Goal: Communication & Community: Answer question/provide support

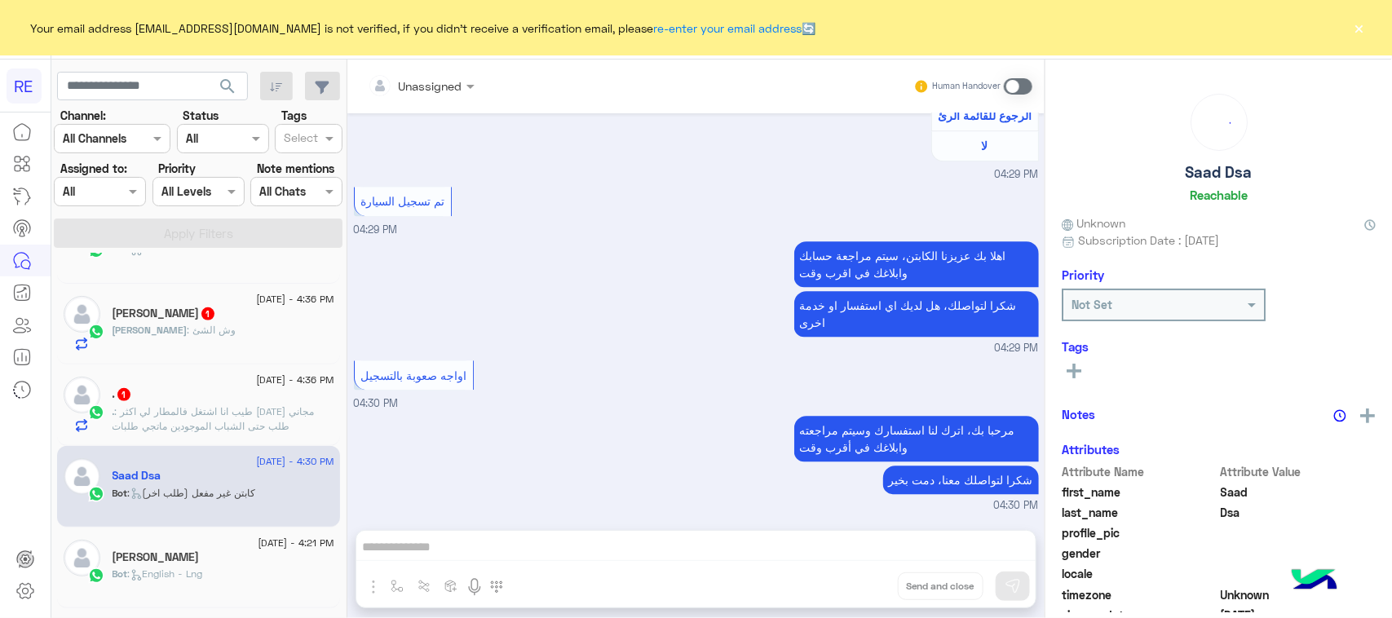
scroll to position [314, 0]
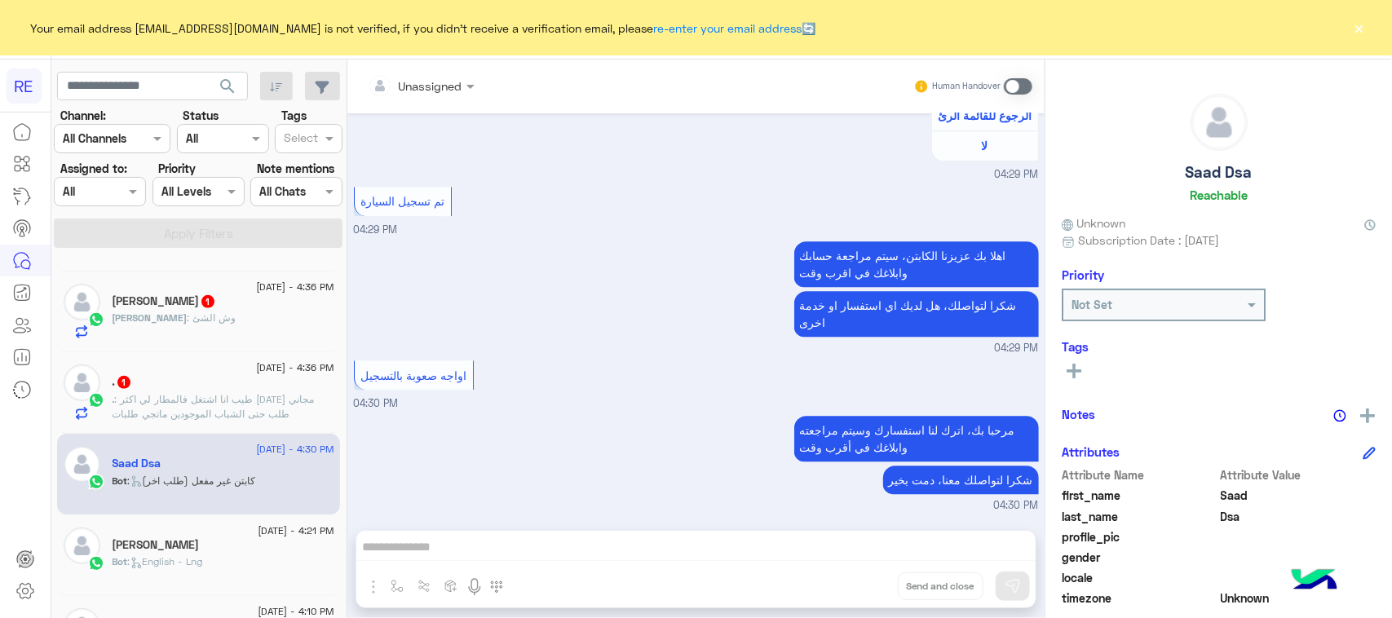
click at [286, 416] on p ". : طيب انا اشتغل فالمطار لي اكثر [DATE] مجاني طلب حتى الشباب الموجودين ماتجي ط…" at bounding box center [224, 406] width 222 height 29
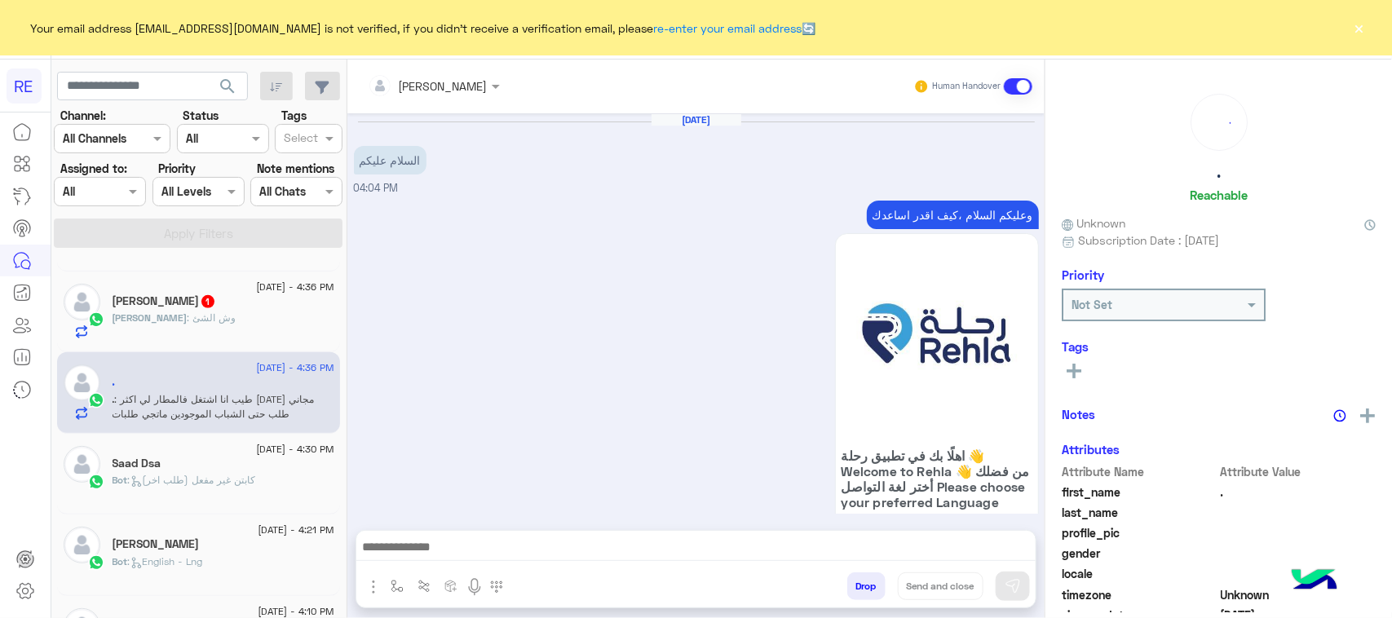
scroll to position [1678, 0]
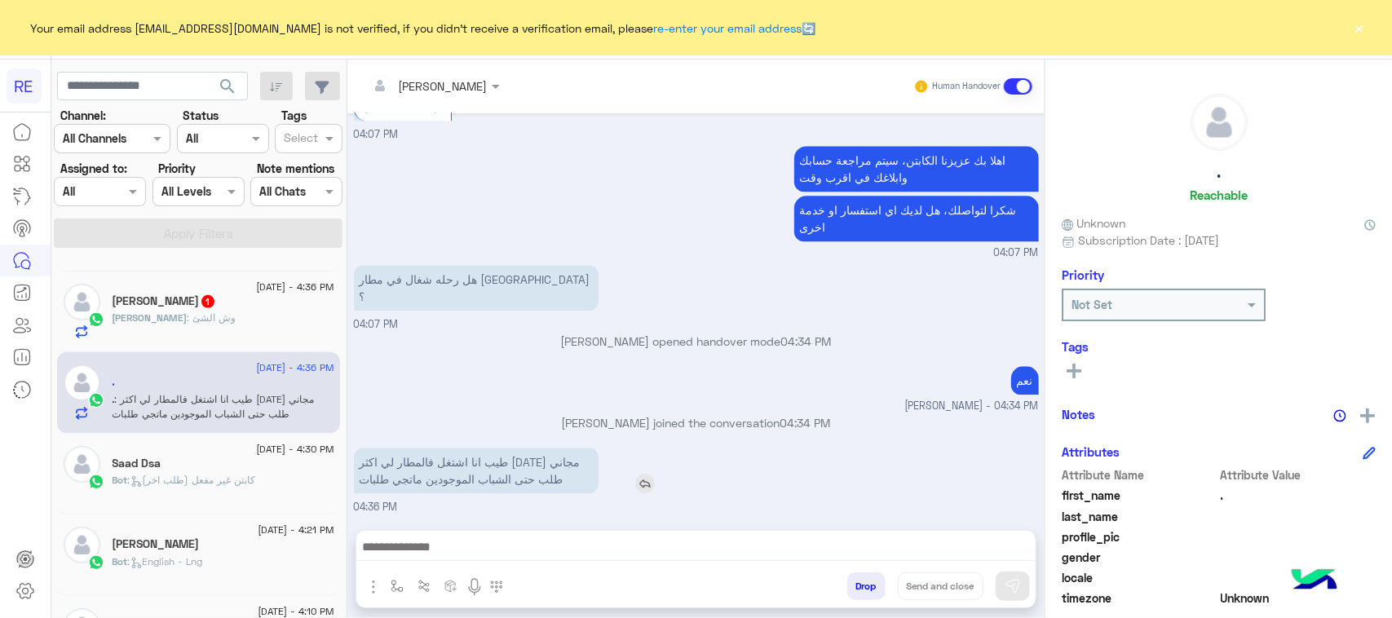
click at [532, 491] on p "طيب انا اشتغل فالمطار لي اكثر [DATE] مجاني طلب حتى الشباب الموجودين ماتجي طلبات" at bounding box center [476, 471] width 245 height 46
click at [532, 489] on p "طيب انا اشتغل فالمطار لي اكثر [DATE] مجاني طلب حتى الشباب الموجودين ماتجي طلبات" at bounding box center [476, 471] width 245 height 46
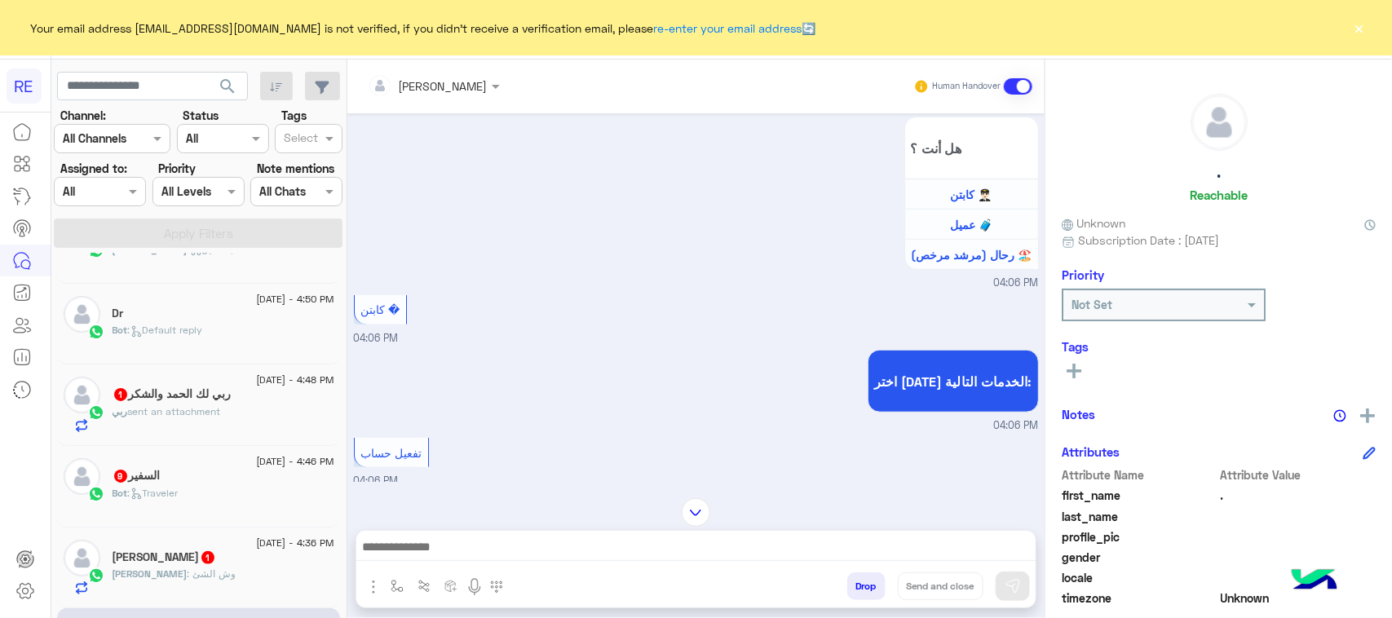
scroll to position [0, 0]
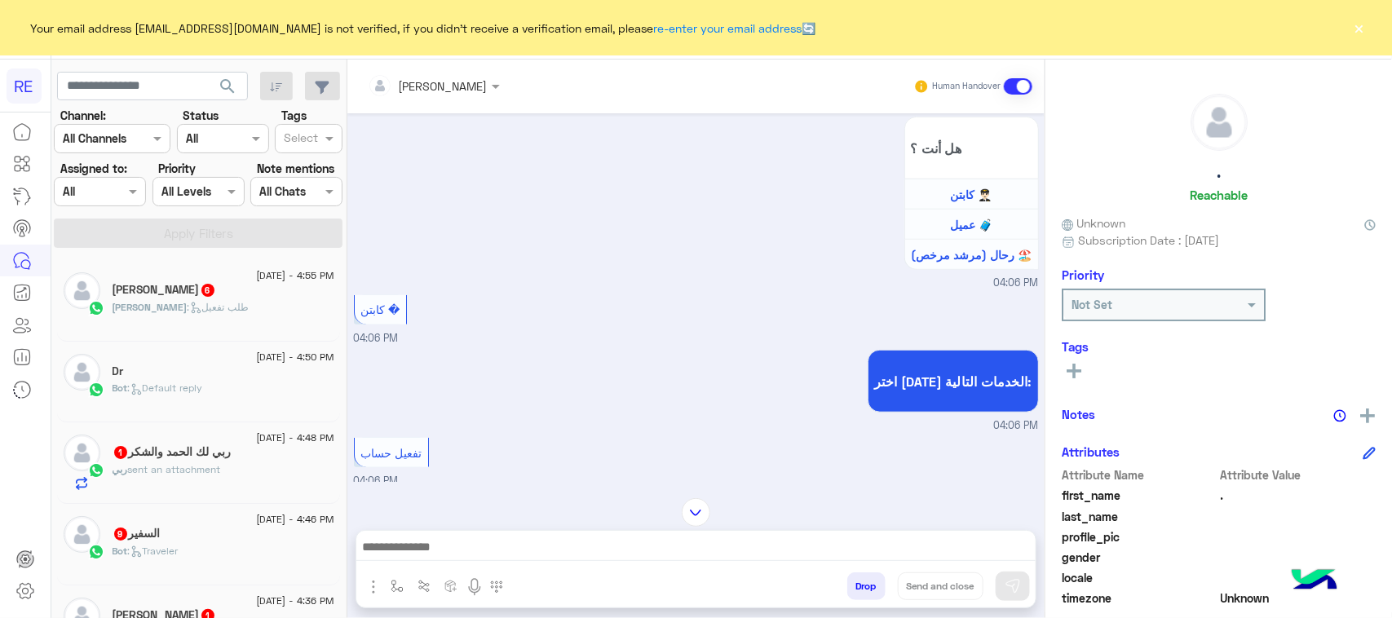
click at [258, 391] on div "Bot : Default reply" at bounding box center [224, 395] width 222 height 29
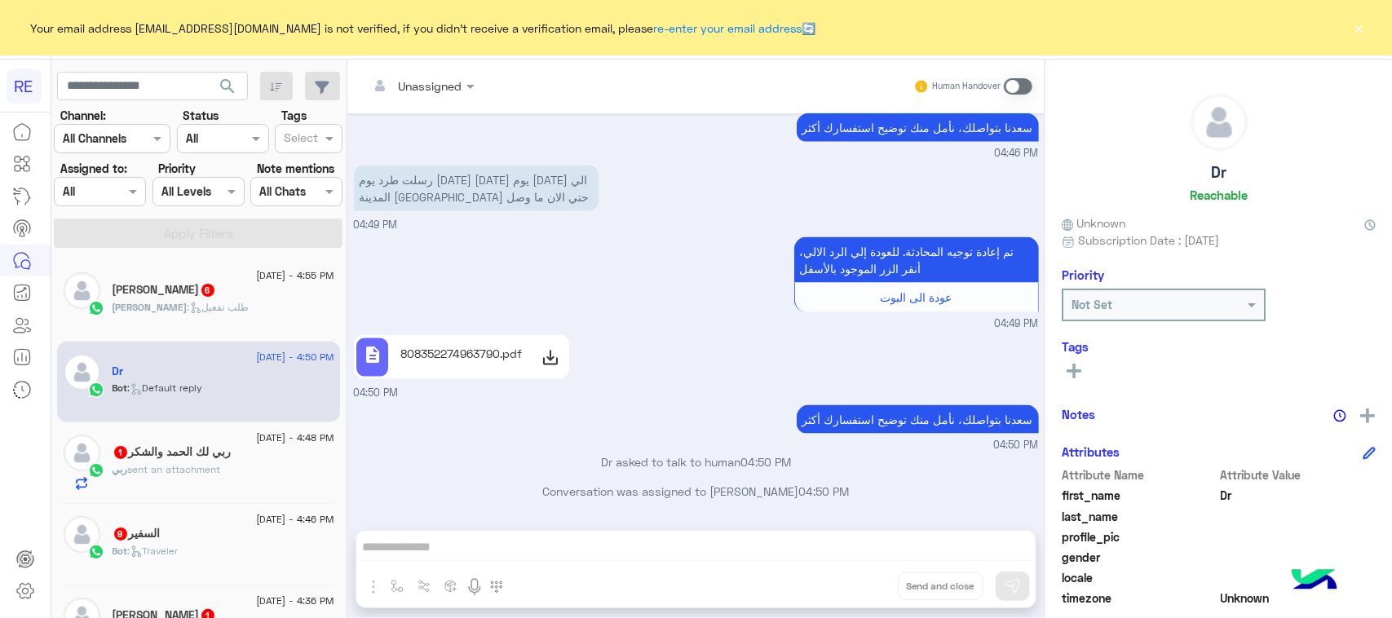
scroll to position [948, 0]
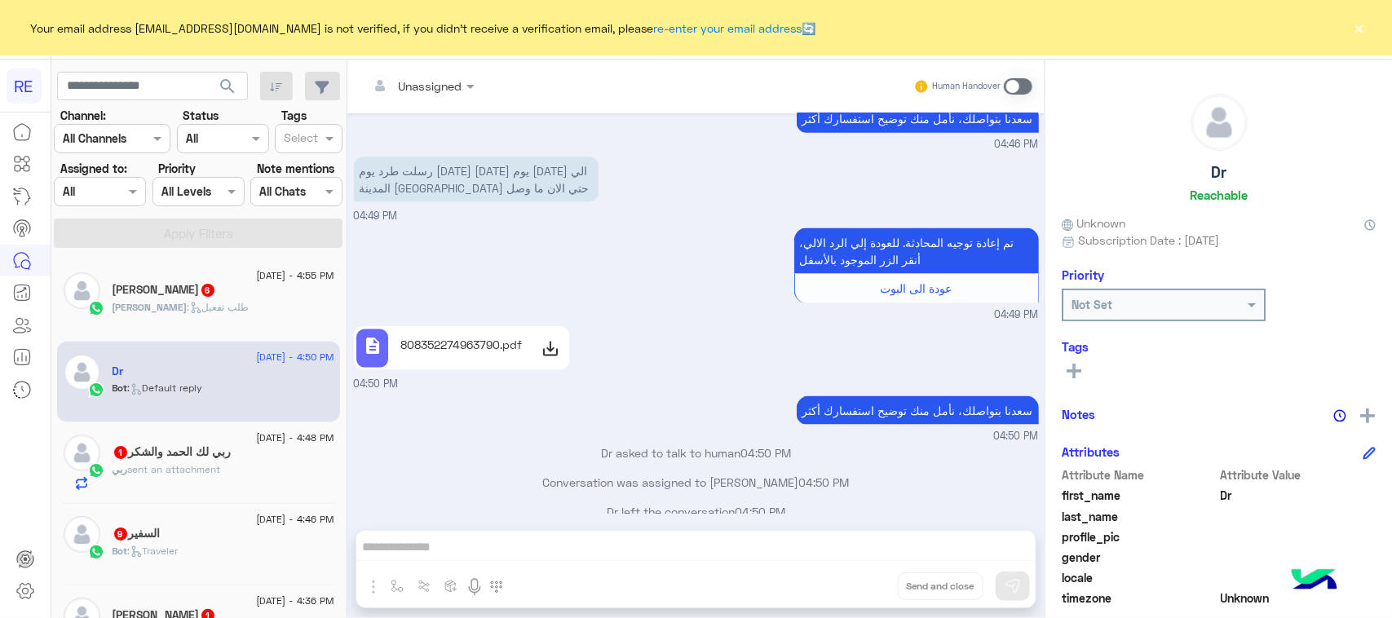
click at [553, 339] on use at bounding box center [551, 349] width 20 height 20
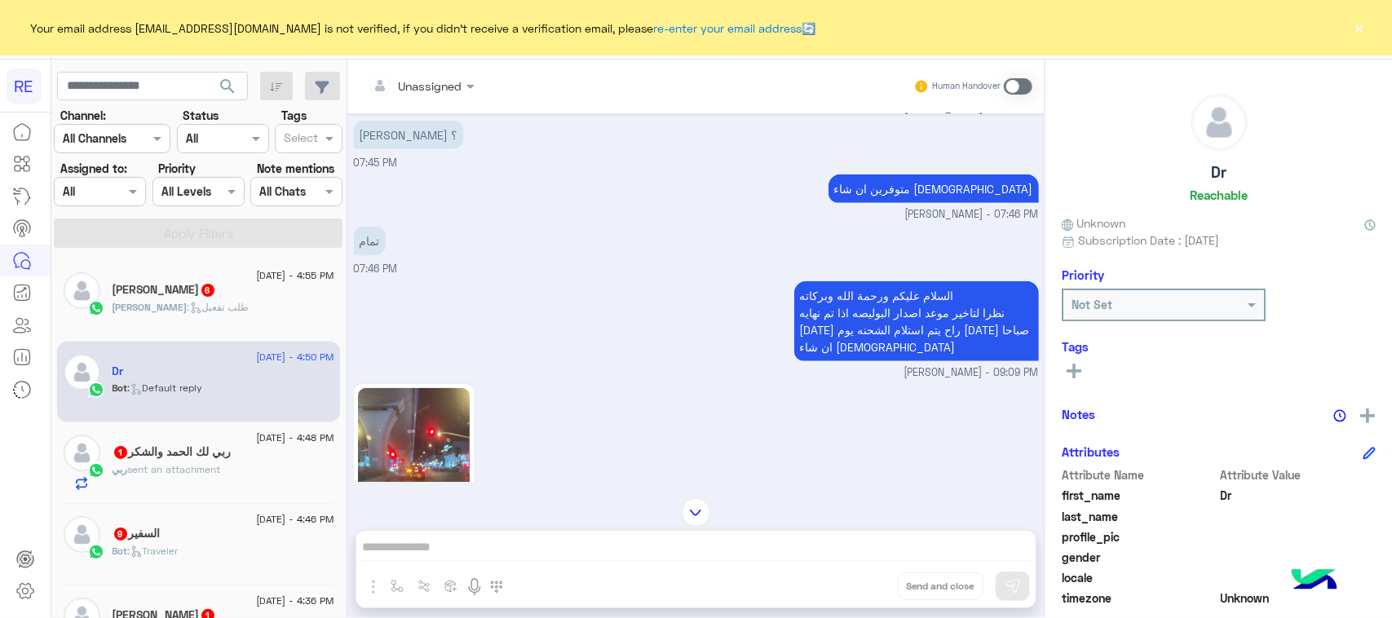
scroll to position [701, 0]
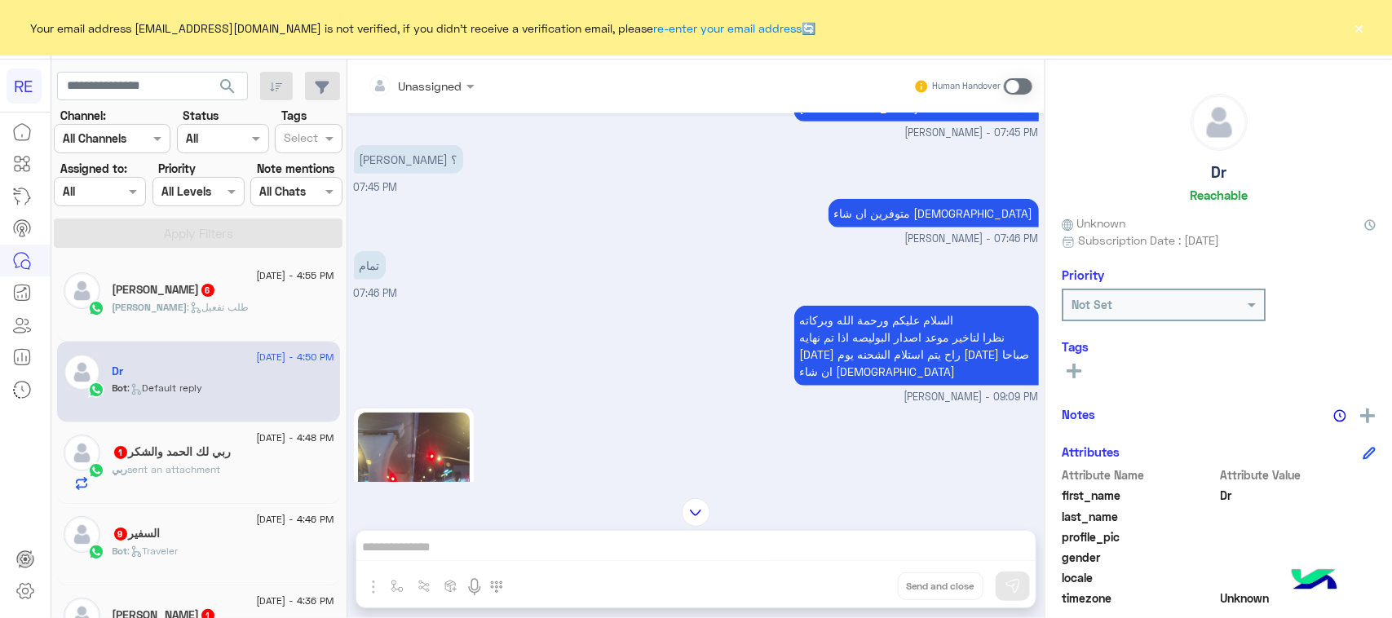
click at [878, 316] on p "السلام عليكم ورحمة الله وبركاته نظرا لتاخير موعد اصدار البوليصه اذا تم نهايه [D…" at bounding box center [916, 346] width 245 height 80
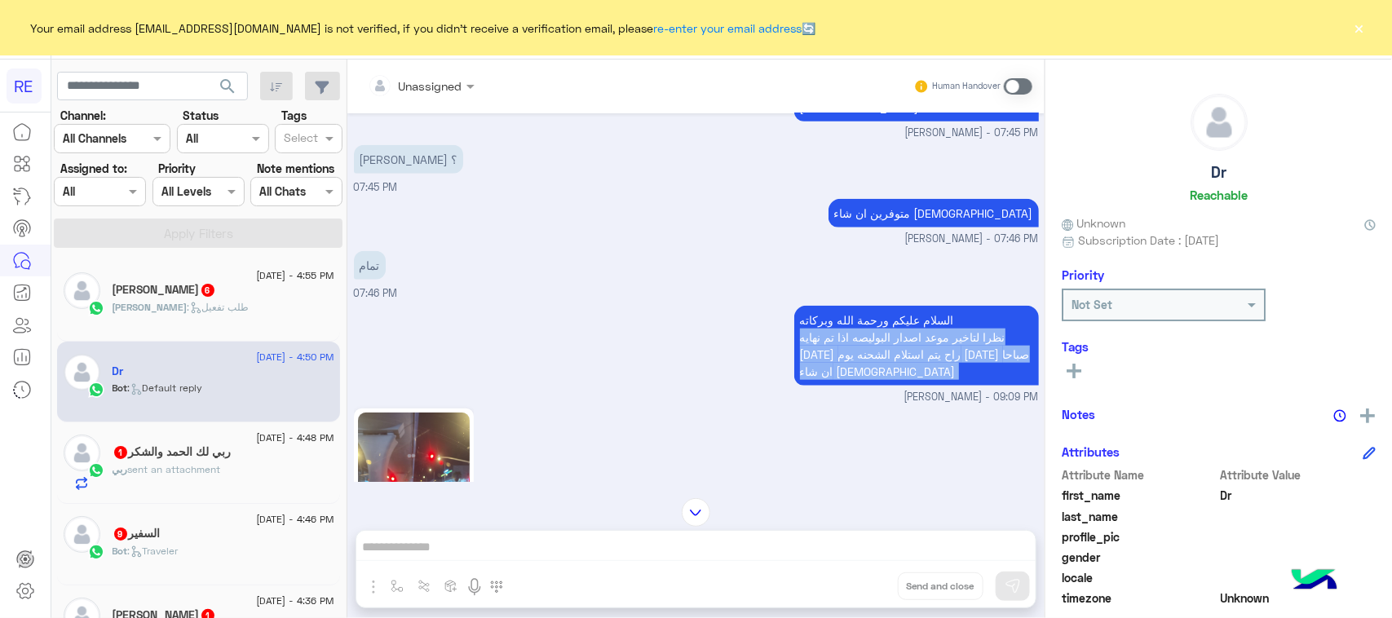
click at [878, 316] on p "السلام عليكم ورحمة الله وبركاته نظرا لتاخير موعد اصدار البوليصه اذا تم نهايه [D…" at bounding box center [916, 346] width 245 height 80
click at [854, 365] on p "السلام عليكم ورحمة الله وبركاته نظرا لتاخير موعد اصدار البوليصه اذا تم نهايه [D…" at bounding box center [916, 346] width 245 height 80
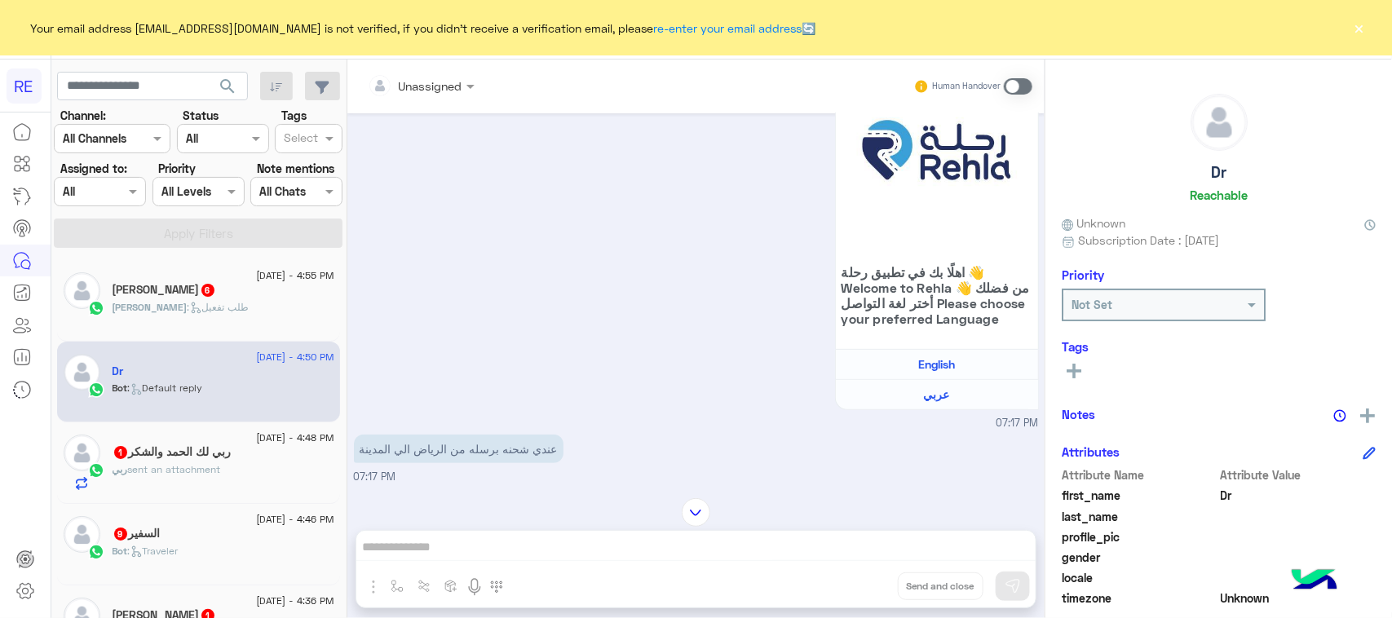
scroll to position [148, 0]
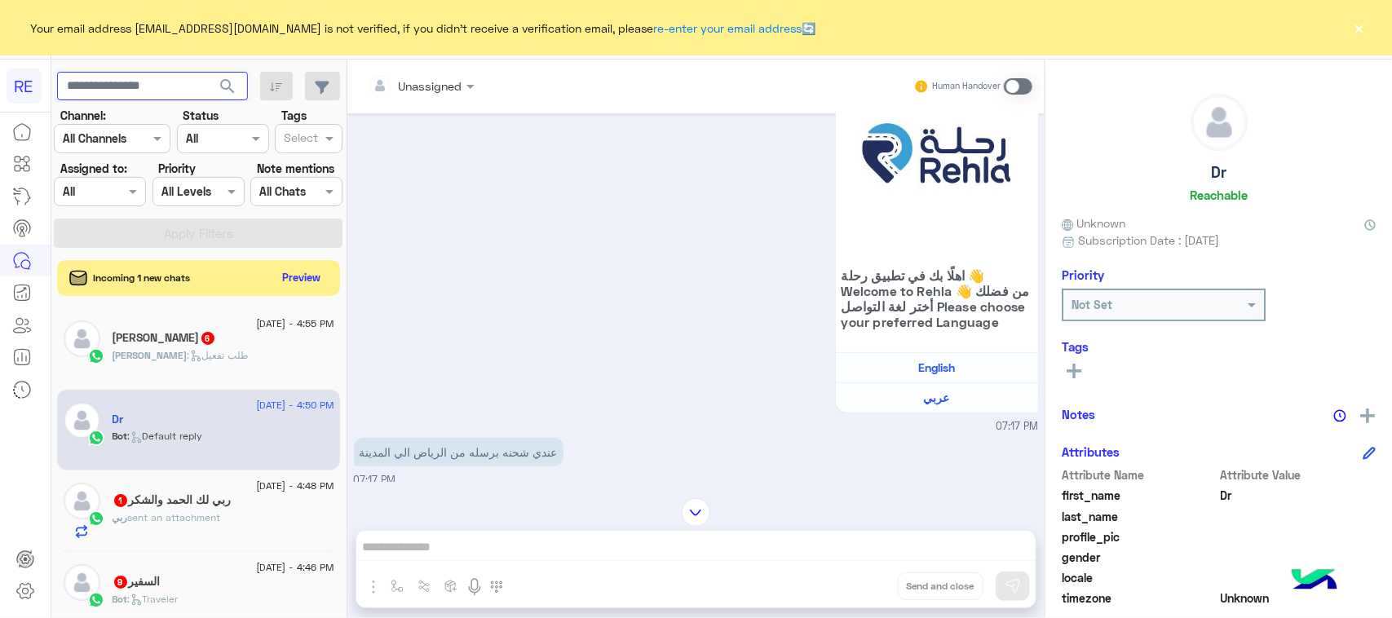
paste input "*********"
type input "*********"
click at [226, 100] on button "search" at bounding box center [228, 89] width 40 height 35
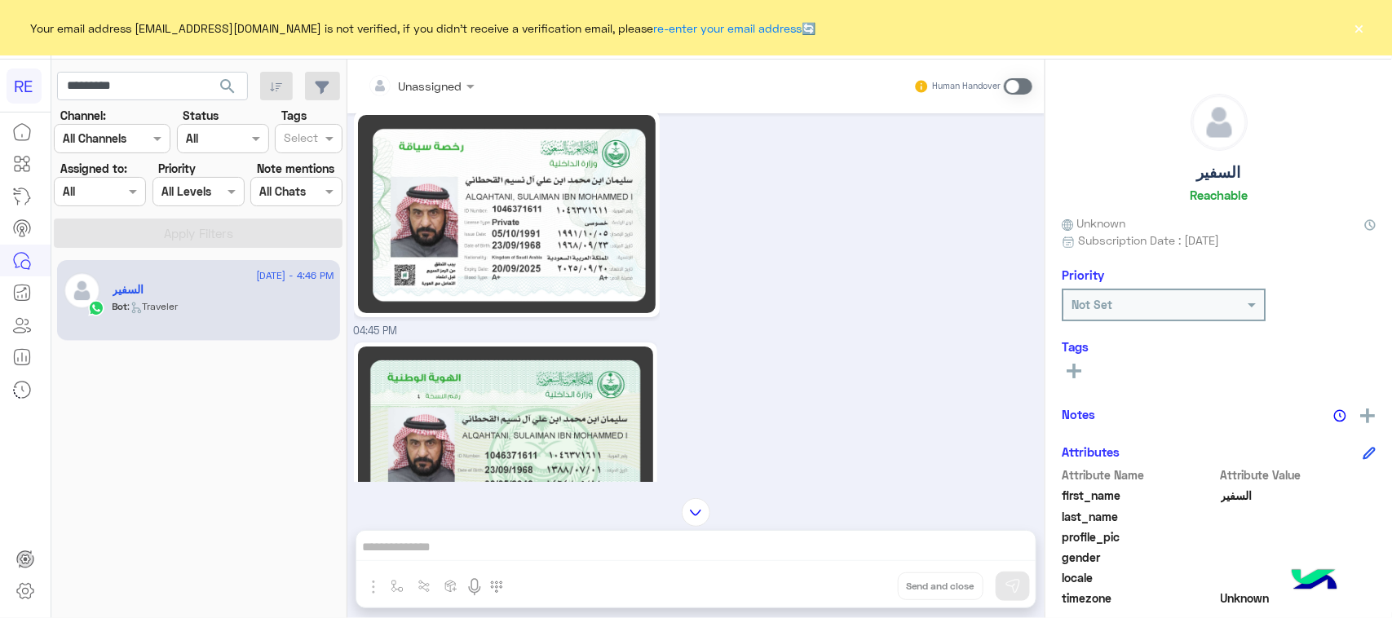
scroll to position [51, 0]
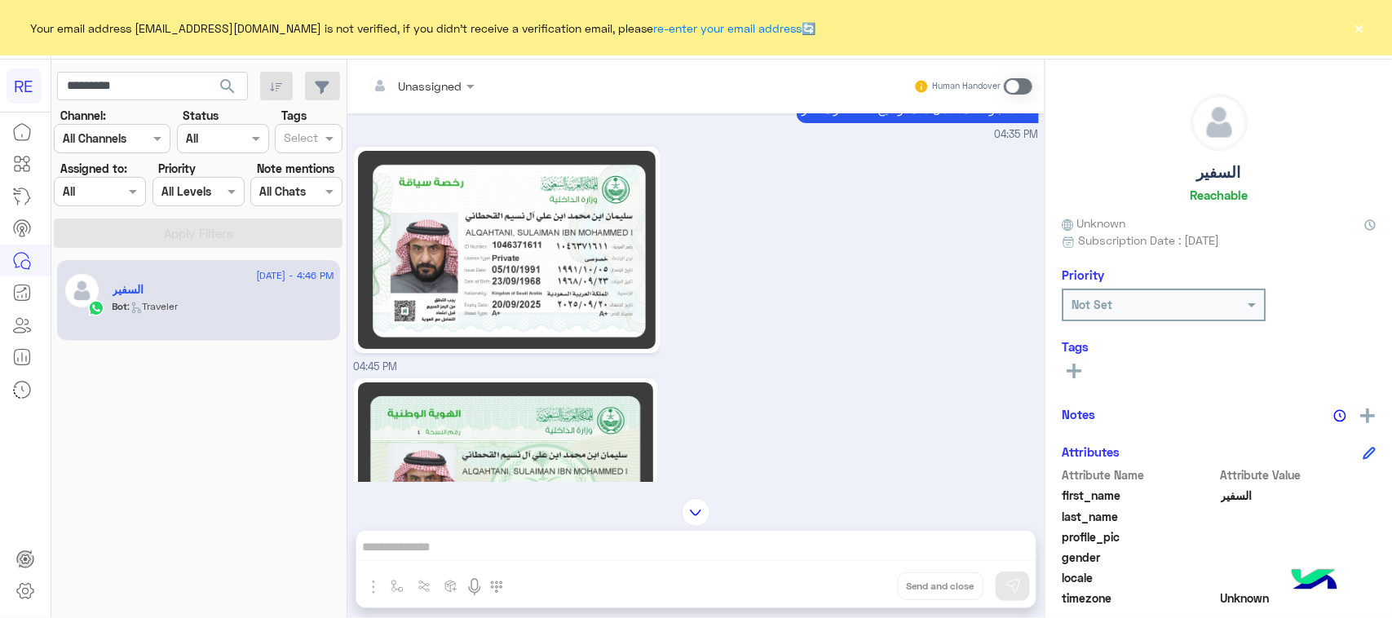
click at [519, 453] on img at bounding box center [505, 481] width 295 height 198
click at [523, 300] on img at bounding box center [507, 250] width 298 height 198
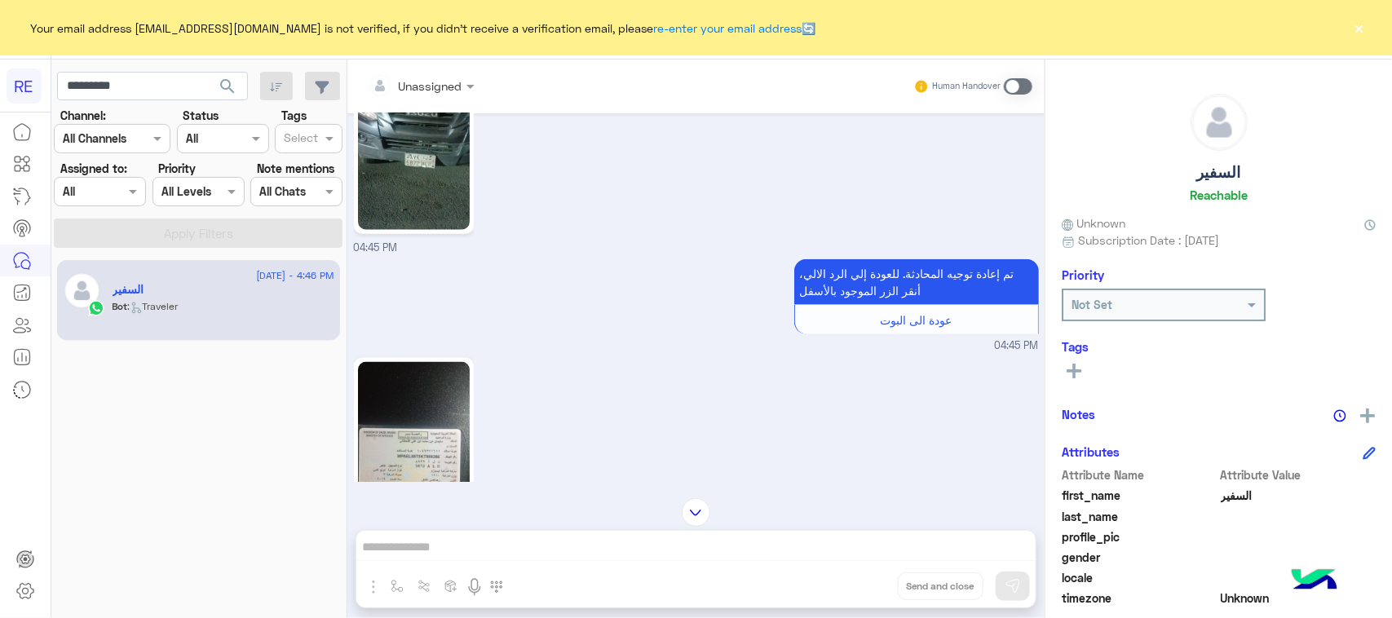
scroll to position [1172, 0]
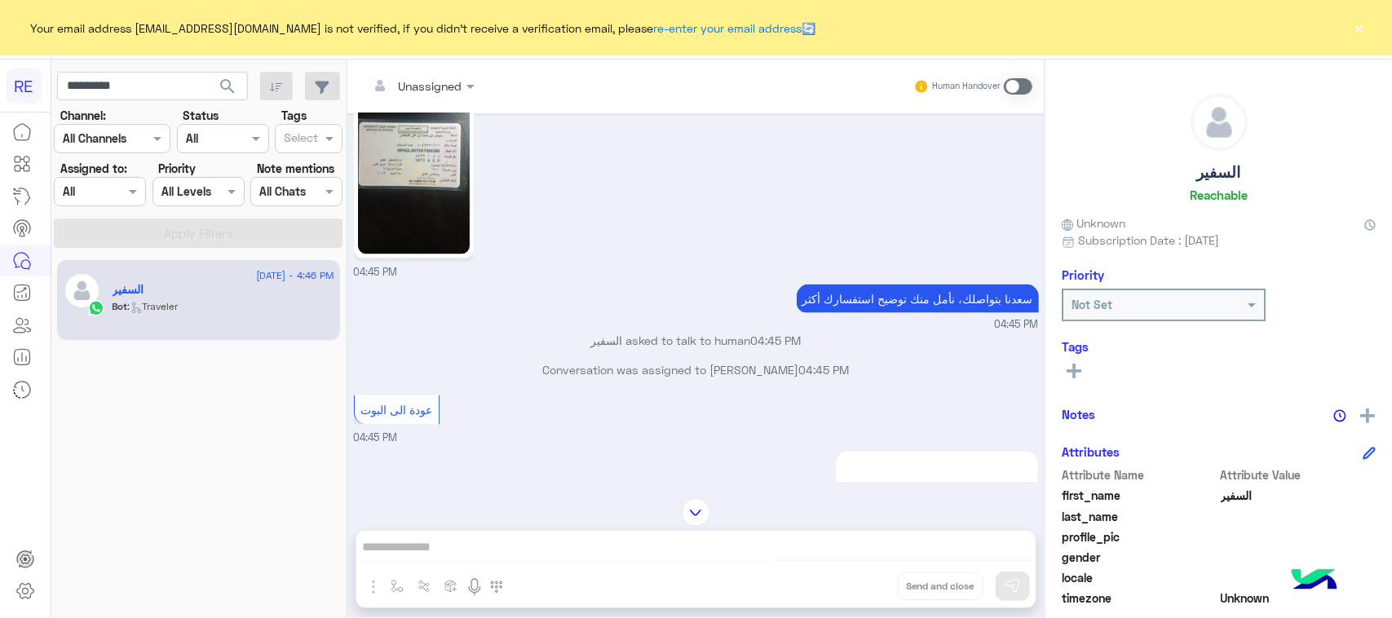
click at [432, 219] on img at bounding box center [414, 155] width 112 height 198
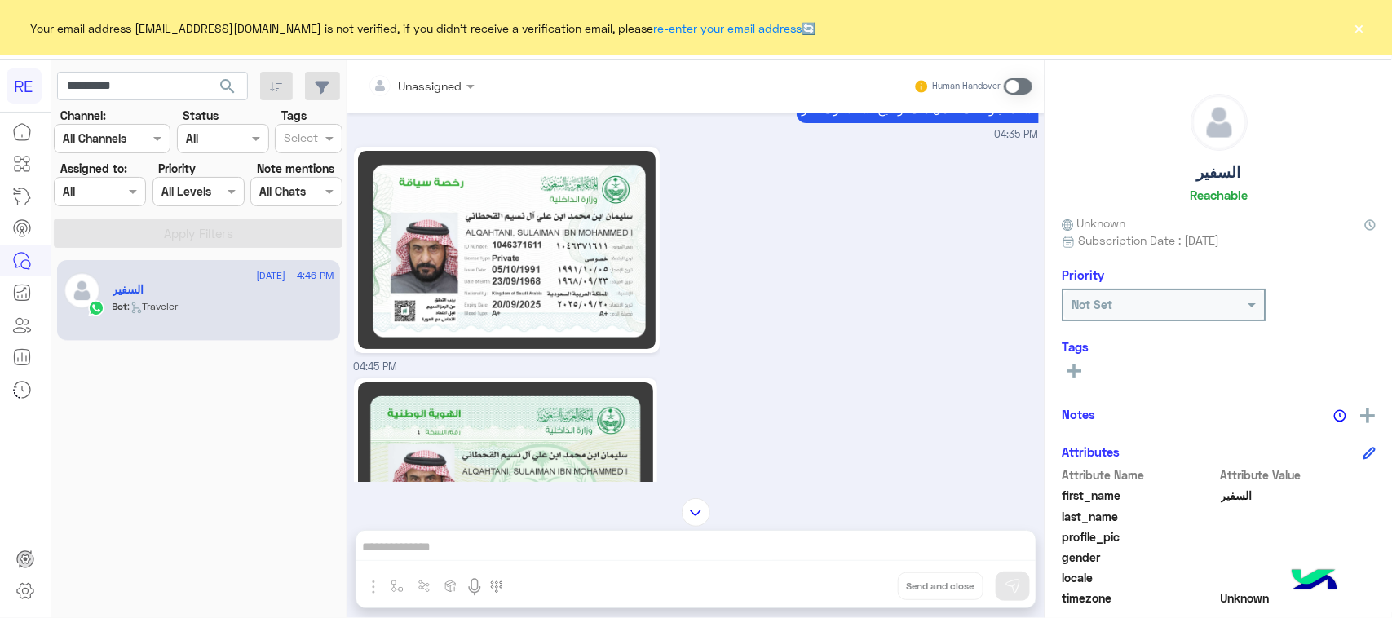
scroll to position [153, 0]
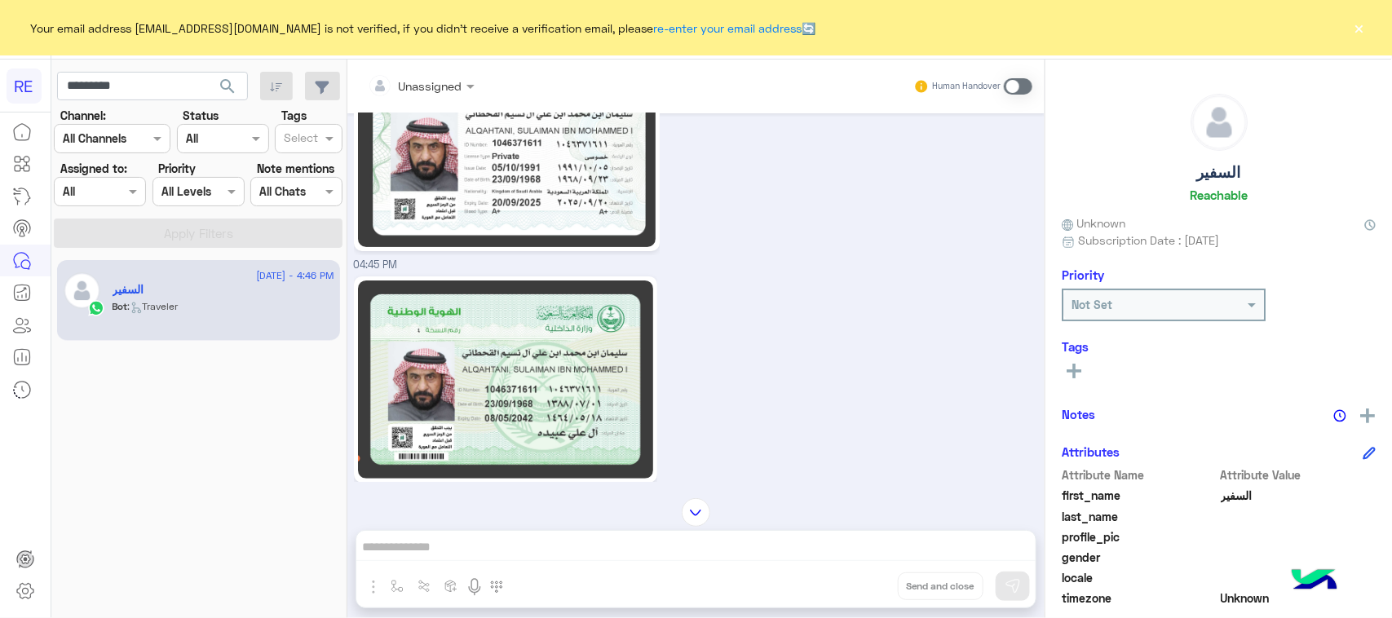
click at [544, 369] on img at bounding box center [505, 379] width 295 height 198
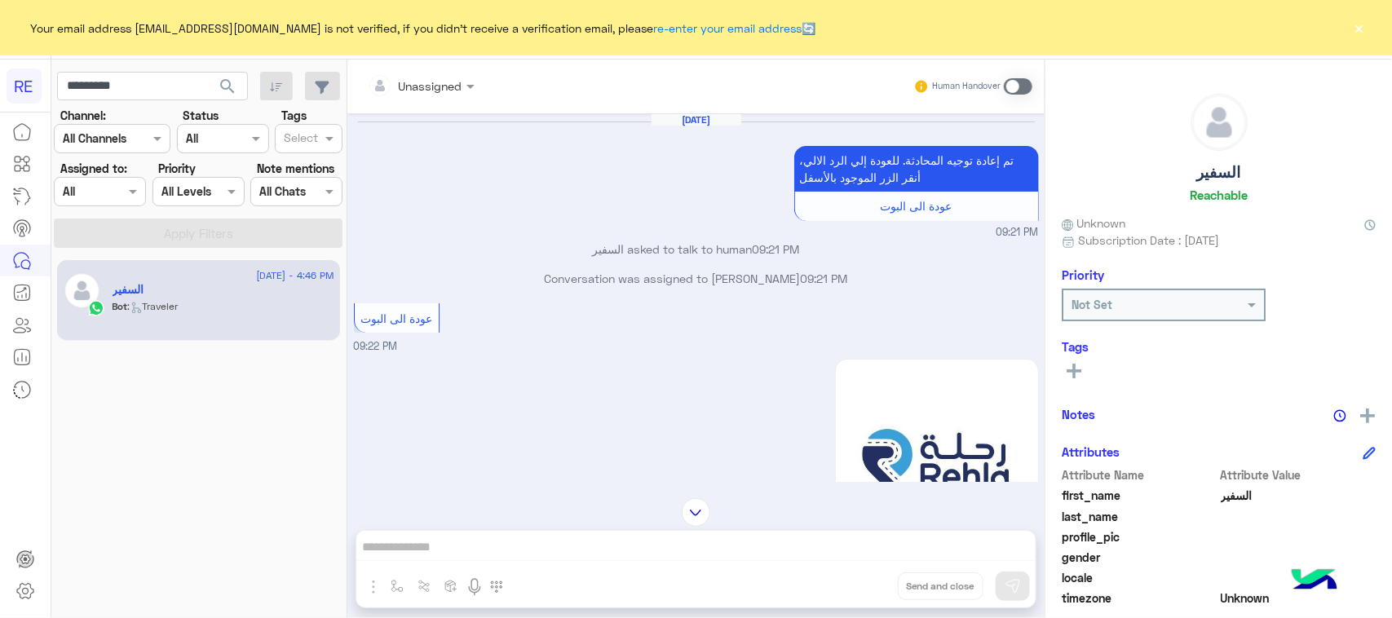
scroll to position [1611, 0]
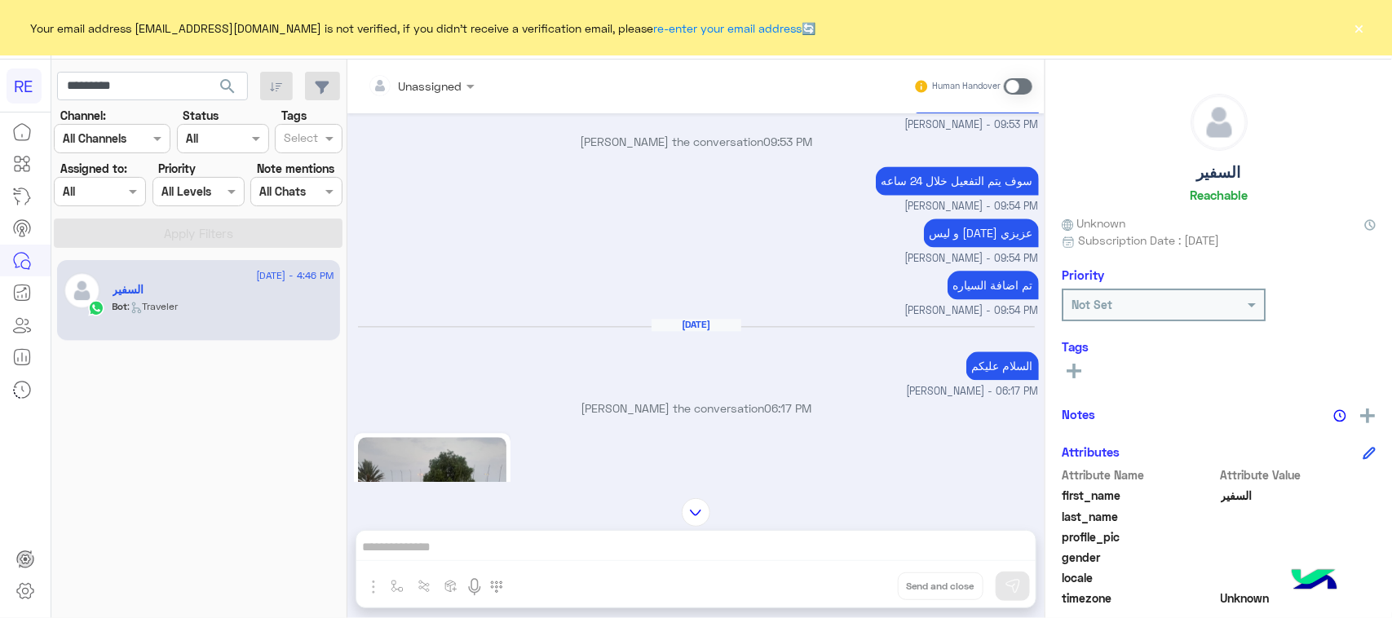
click at [1022, 78] on span at bounding box center [1018, 86] width 29 height 16
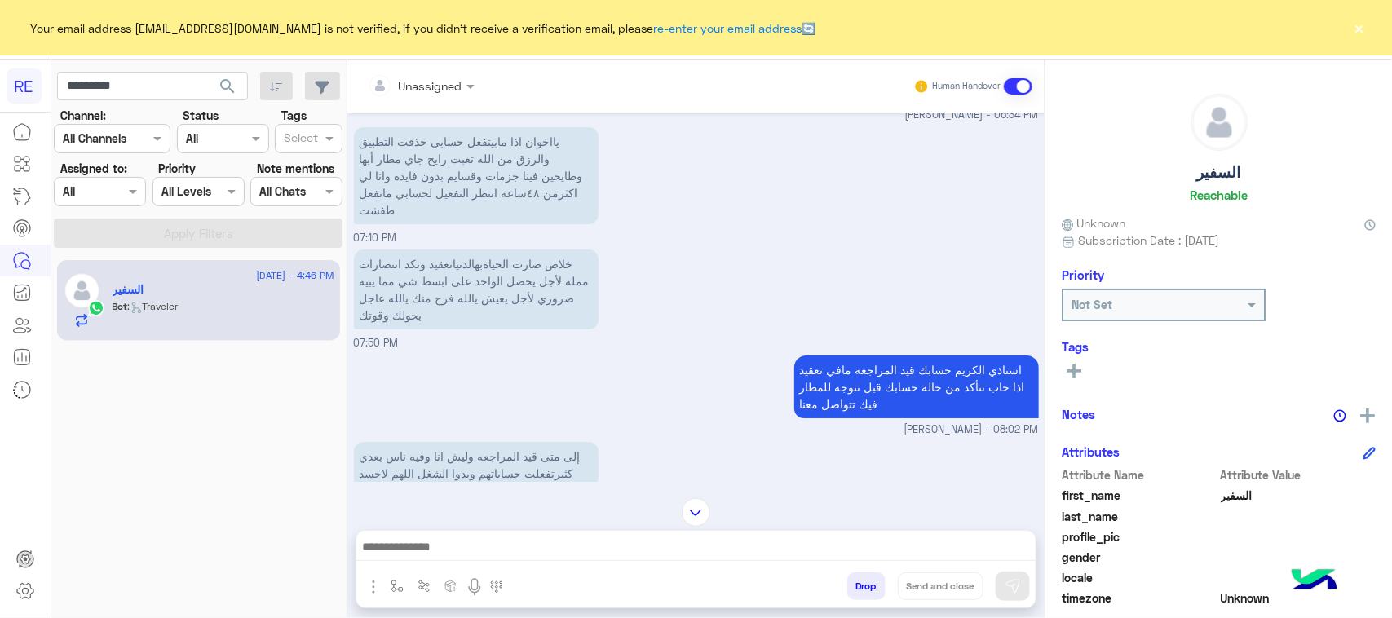
scroll to position [2999, 0]
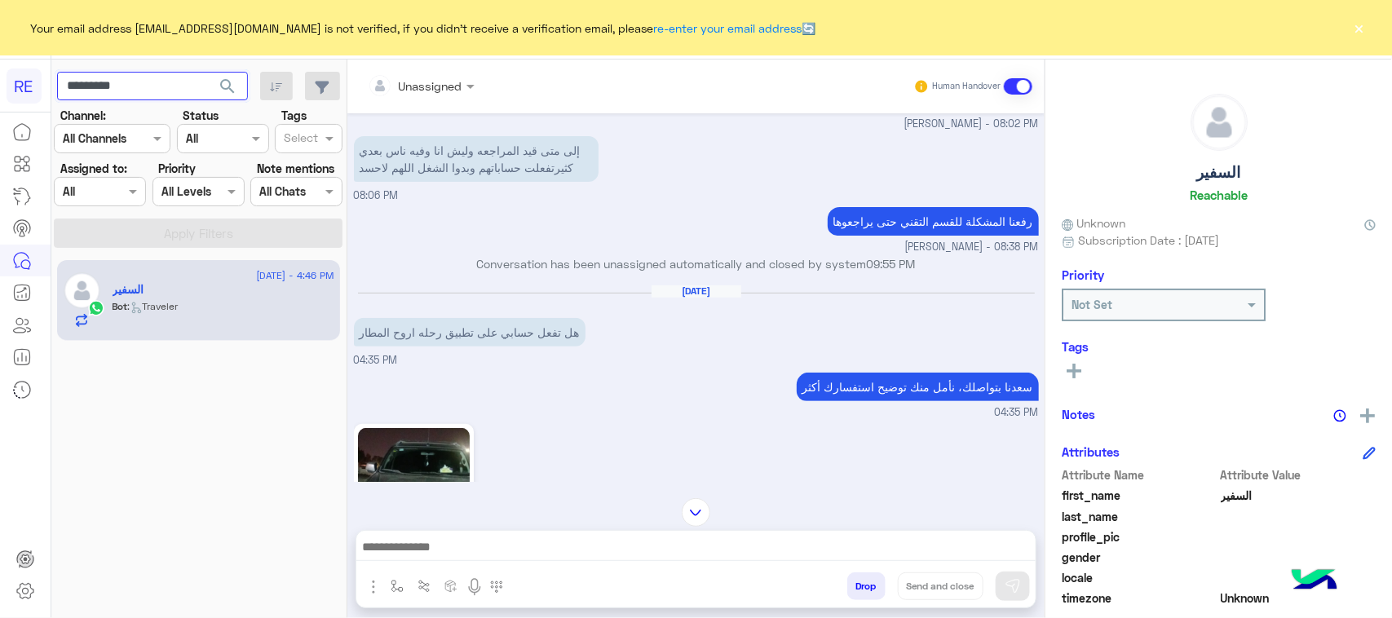
click at [104, 94] on input "*********" at bounding box center [152, 86] width 191 height 29
click at [219, 87] on span "search" at bounding box center [228, 87] width 20 height 20
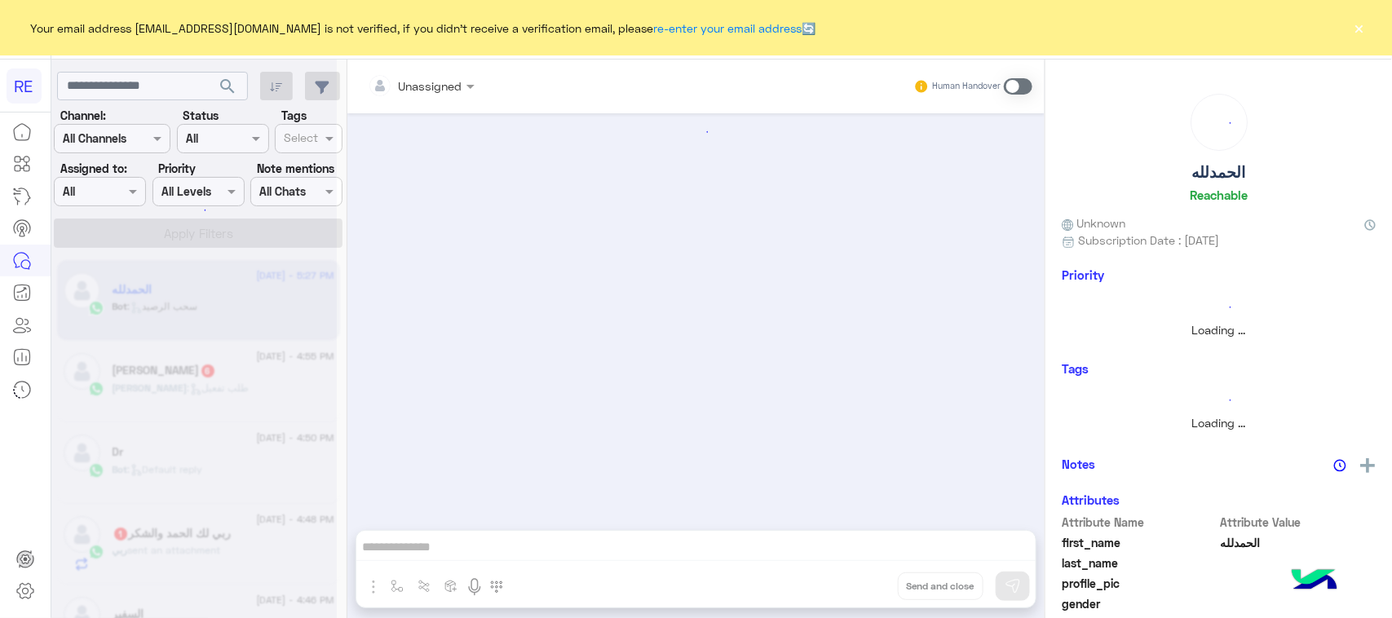
scroll to position [1584, 0]
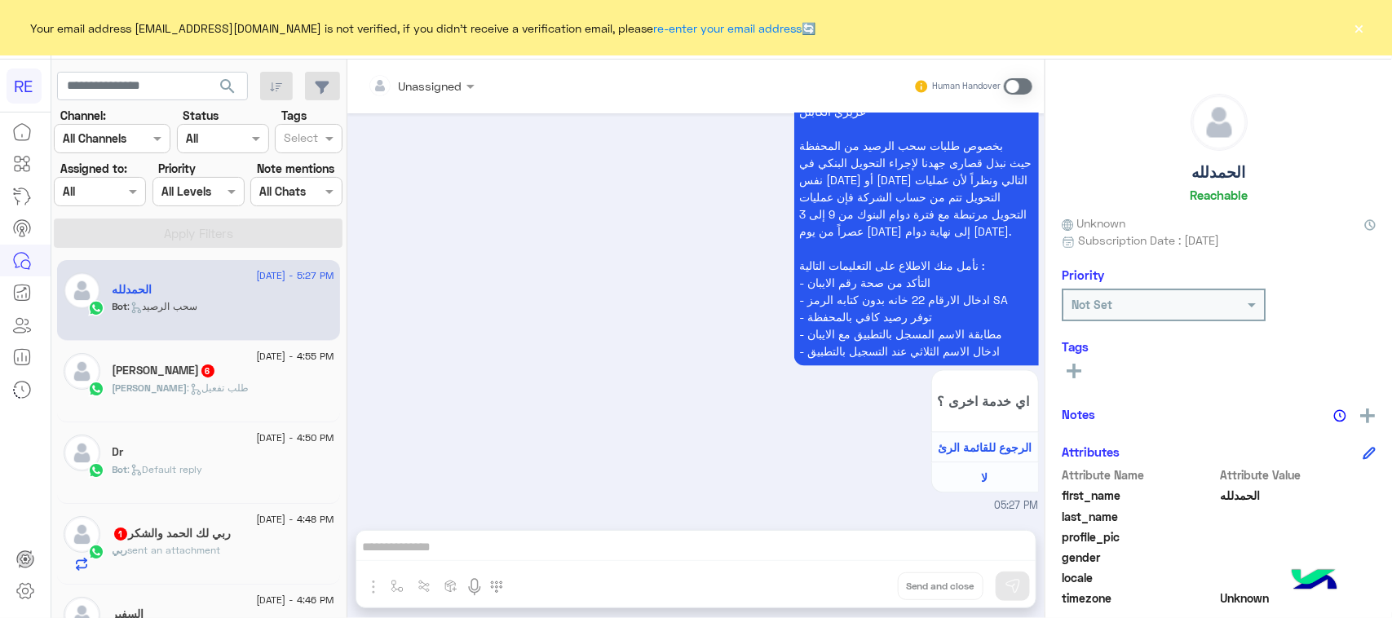
click at [233, 409] on div "[PERSON_NAME] : طلب تفعيل" at bounding box center [224, 395] width 222 height 29
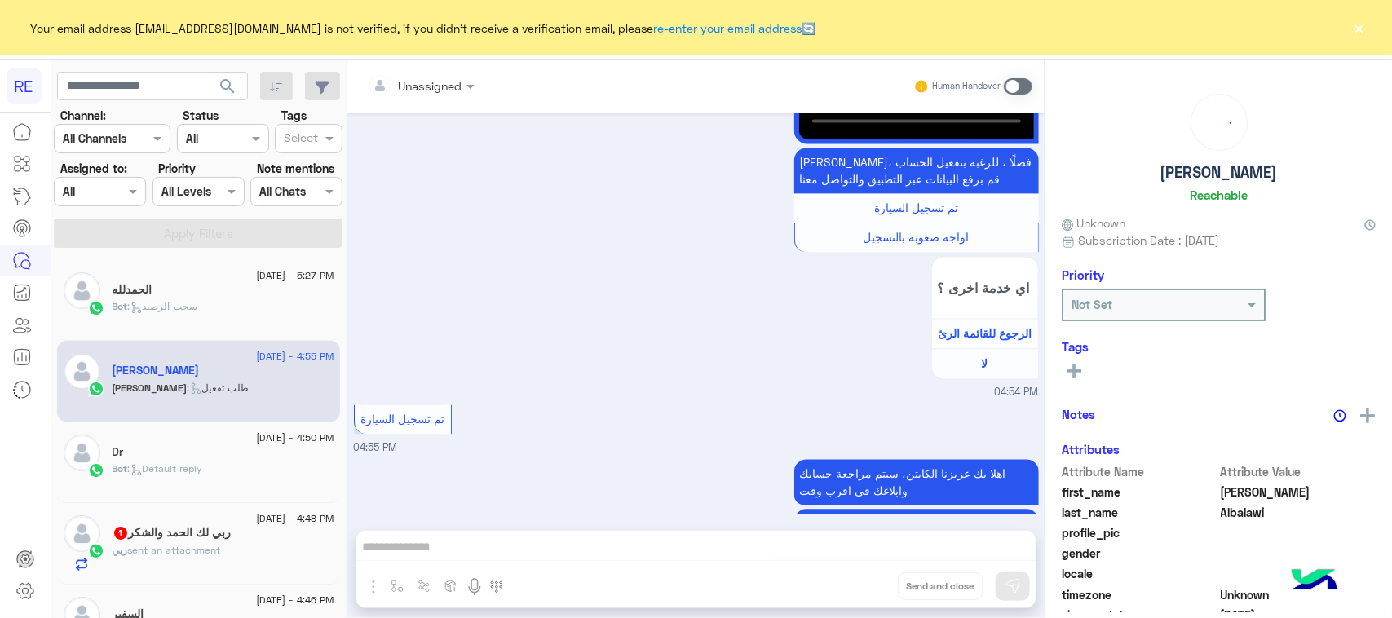
scroll to position [1496, 0]
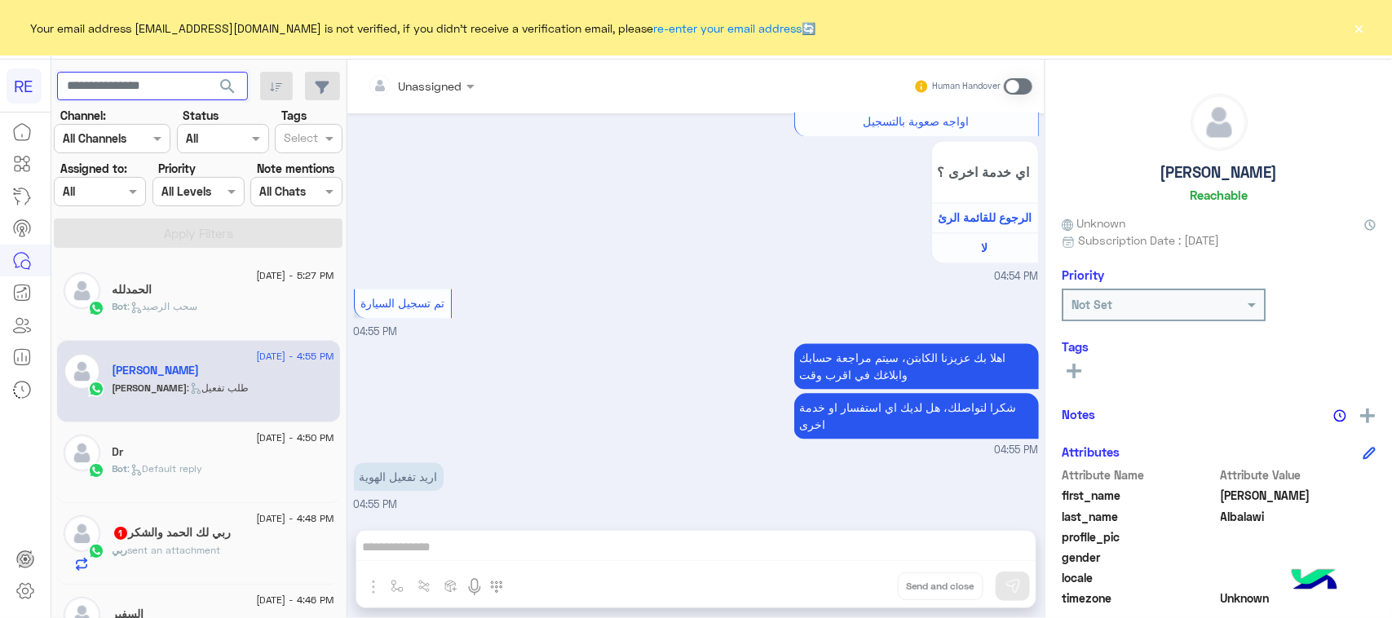
paste input "*********"
type input "*********"
click at [238, 86] on button "search" at bounding box center [228, 89] width 40 height 35
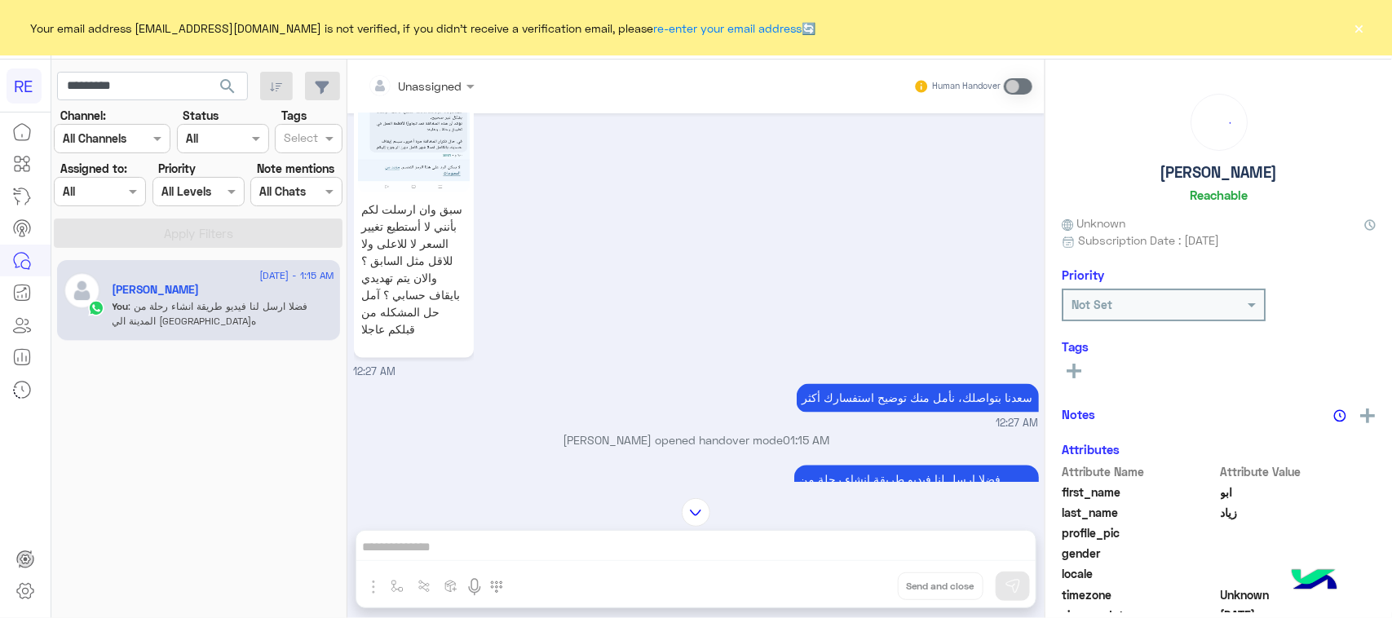
scroll to position [1213, 0]
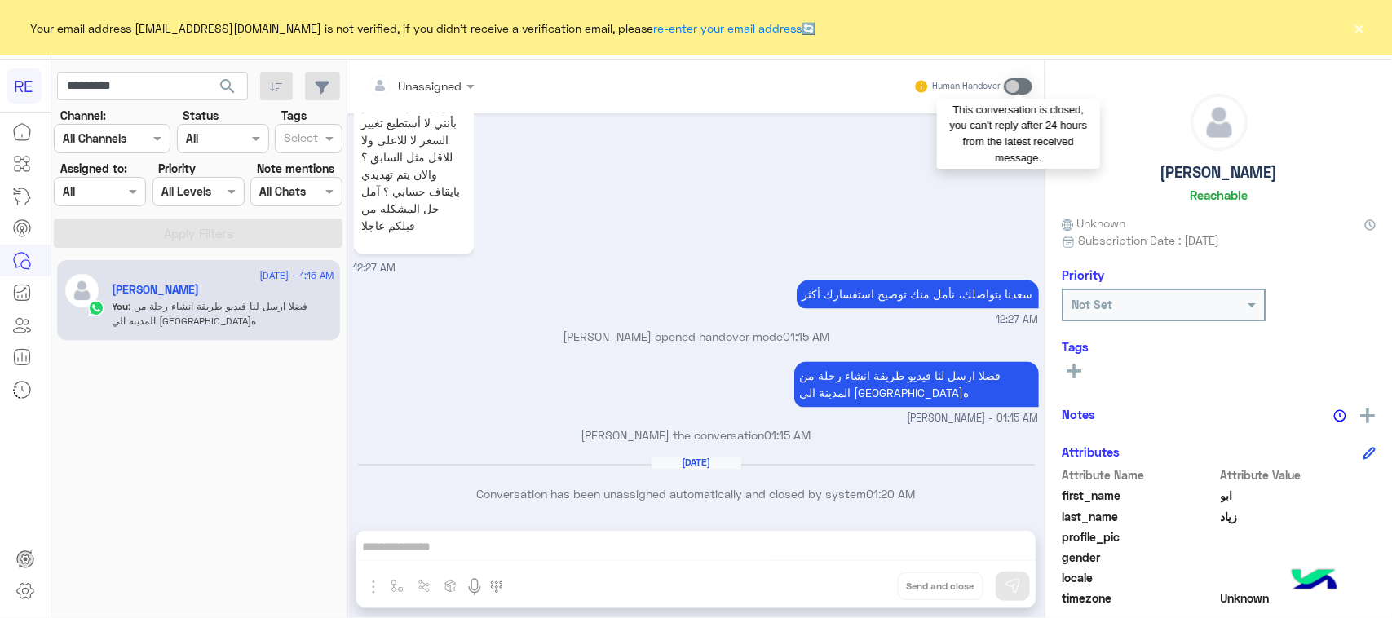
click at [1020, 80] on span at bounding box center [1018, 86] width 29 height 16
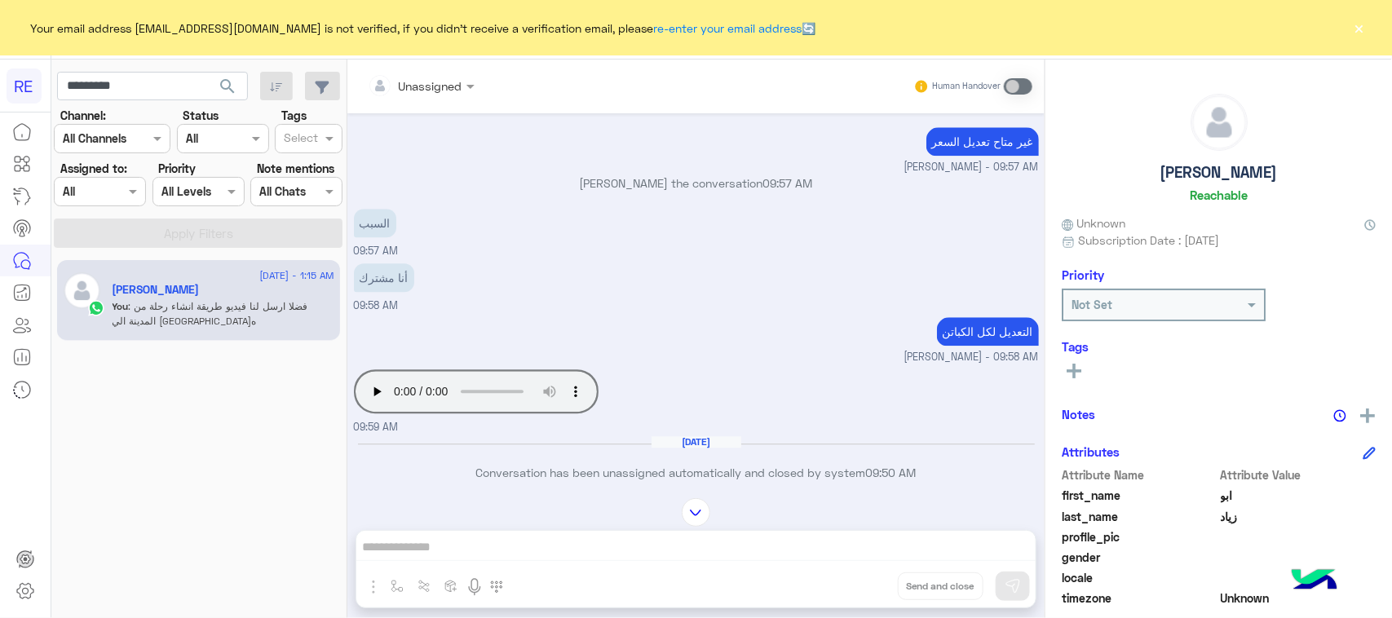
scroll to position [1457, 0]
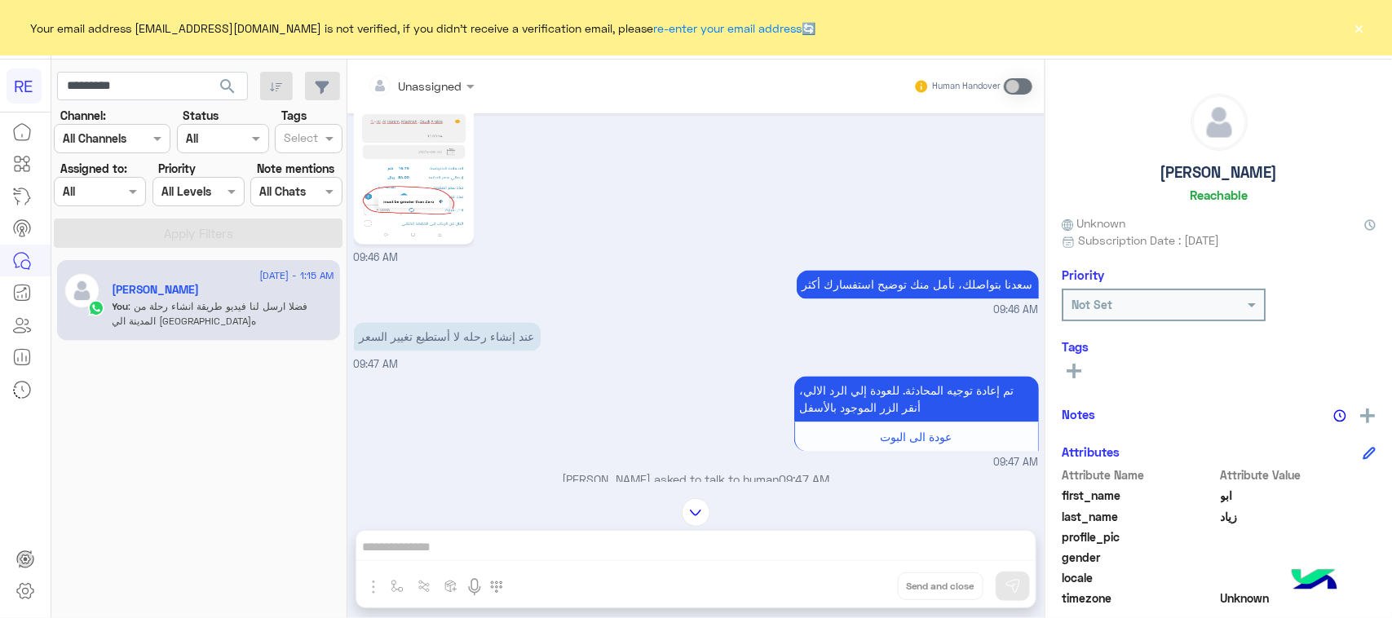
click at [360, 157] on img at bounding box center [414, 141] width 112 height 198
click at [175, 84] on input "*********" at bounding box center [152, 86] width 191 height 29
click at [201, 84] on input "text" at bounding box center [152, 86] width 191 height 29
click at [218, 84] on span "search" at bounding box center [228, 87] width 20 height 20
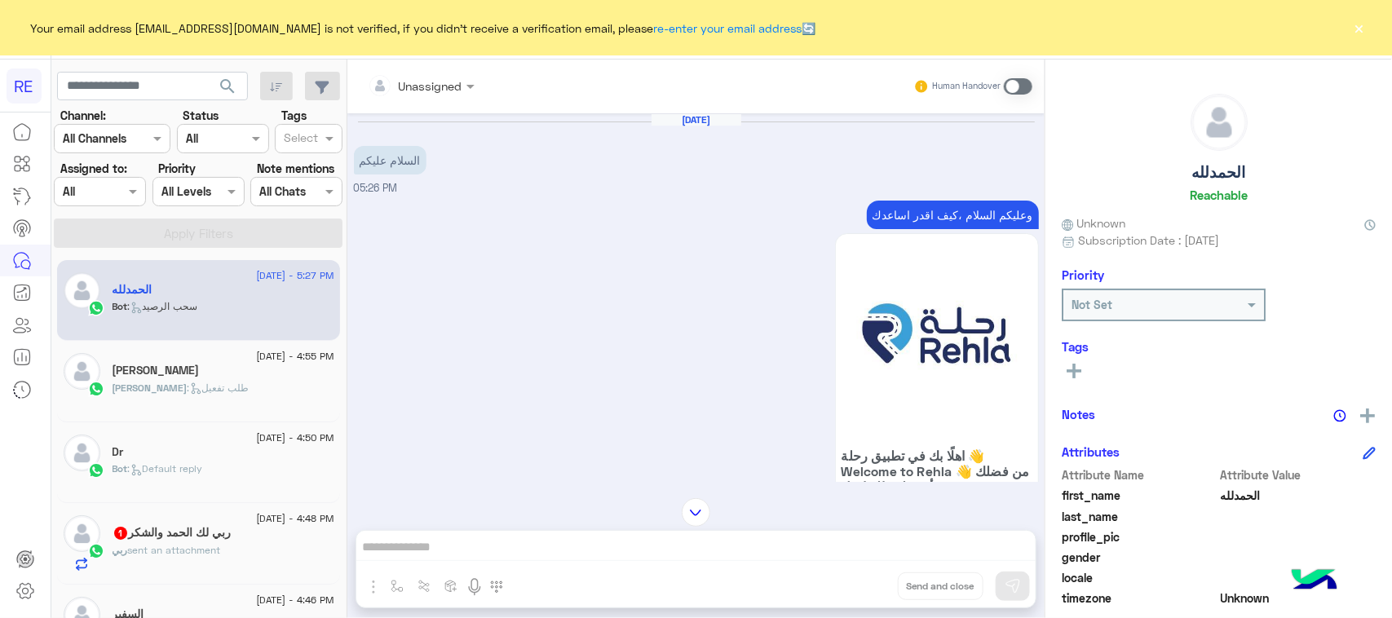
click at [976, 214] on p "وعليكم السلام ،كيف اقدر اساعدك" at bounding box center [953, 215] width 172 height 29
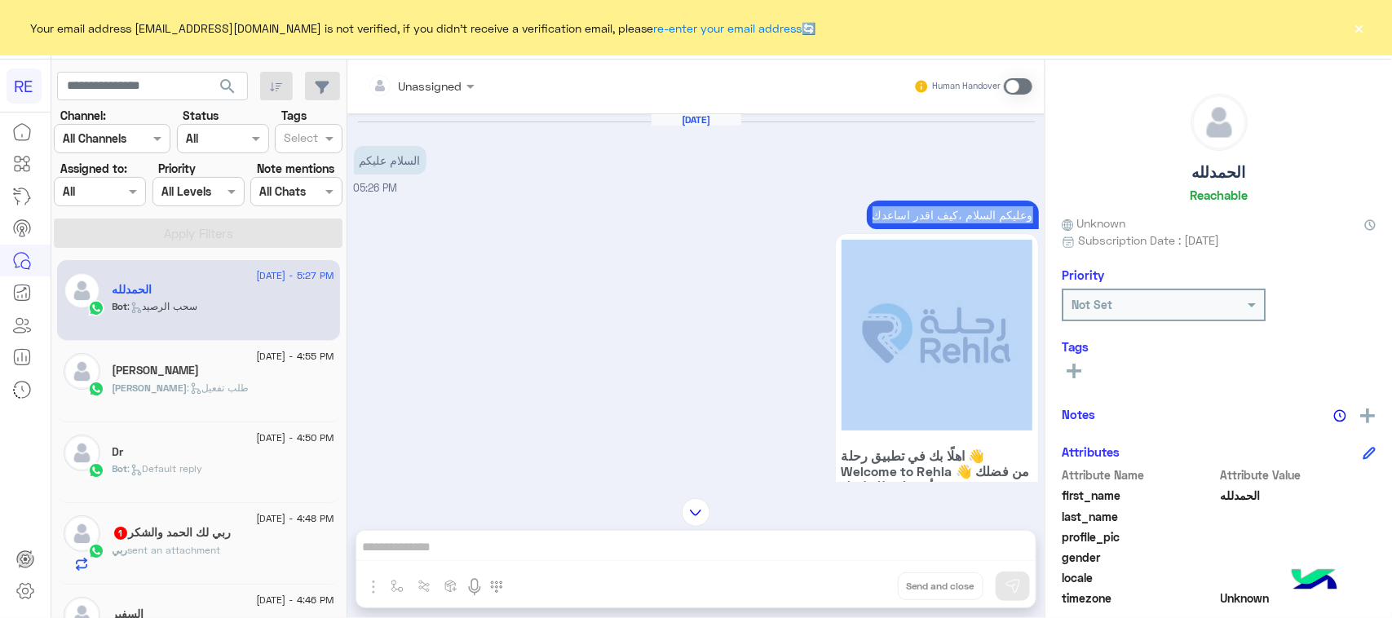
click at [976, 214] on p "وعليكم السلام ،كيف اقدر اساعدك" at bounding box center [953, 215] width 172 height 29
copy div "وعليكم السلام ،كيف اقدر اساعدك"
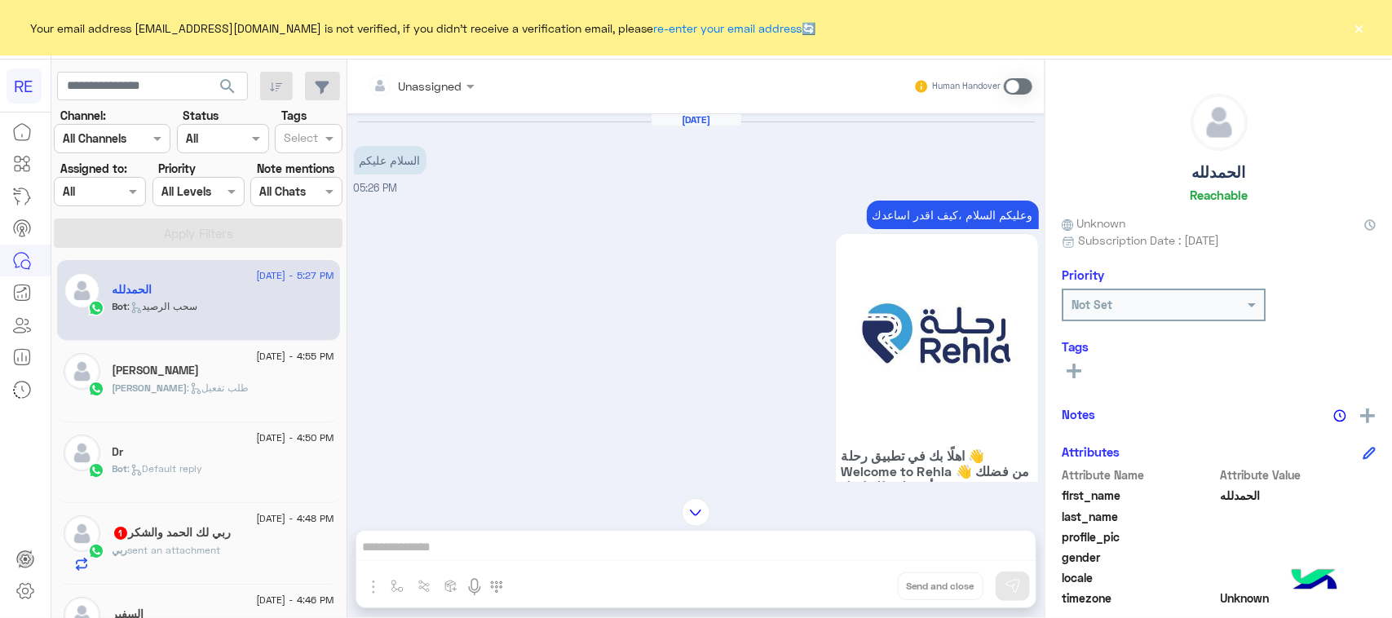
click at [1012, 82] on span at bounding box center [1018, 86] width 29 height 16
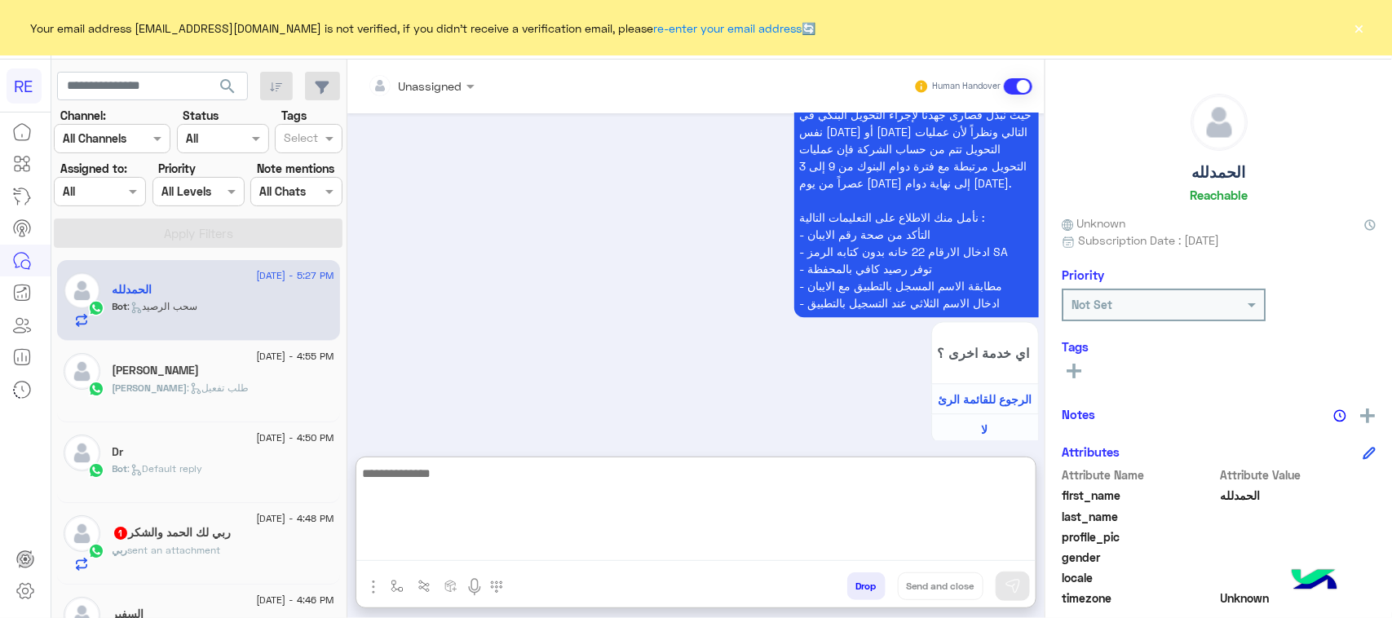
paste textarea "**********"
type textarea "**********"
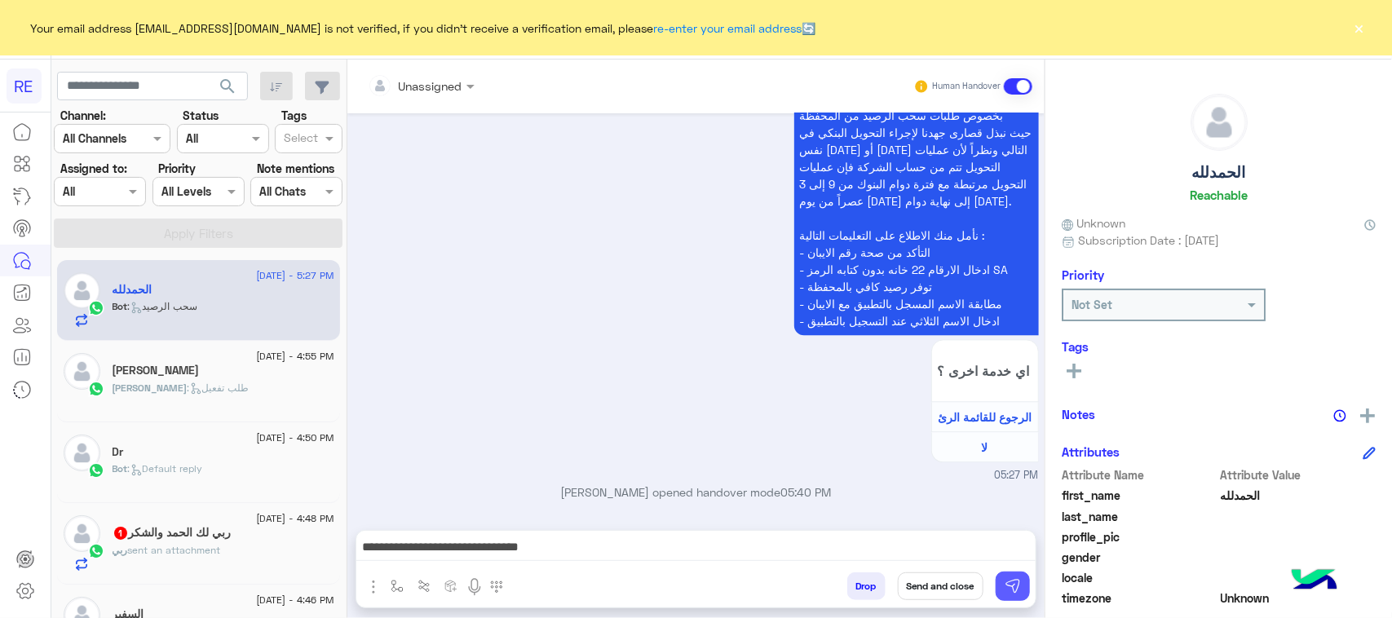
click at [1012, 588] on img at bounding box center [1013, 586] width 16 height 16
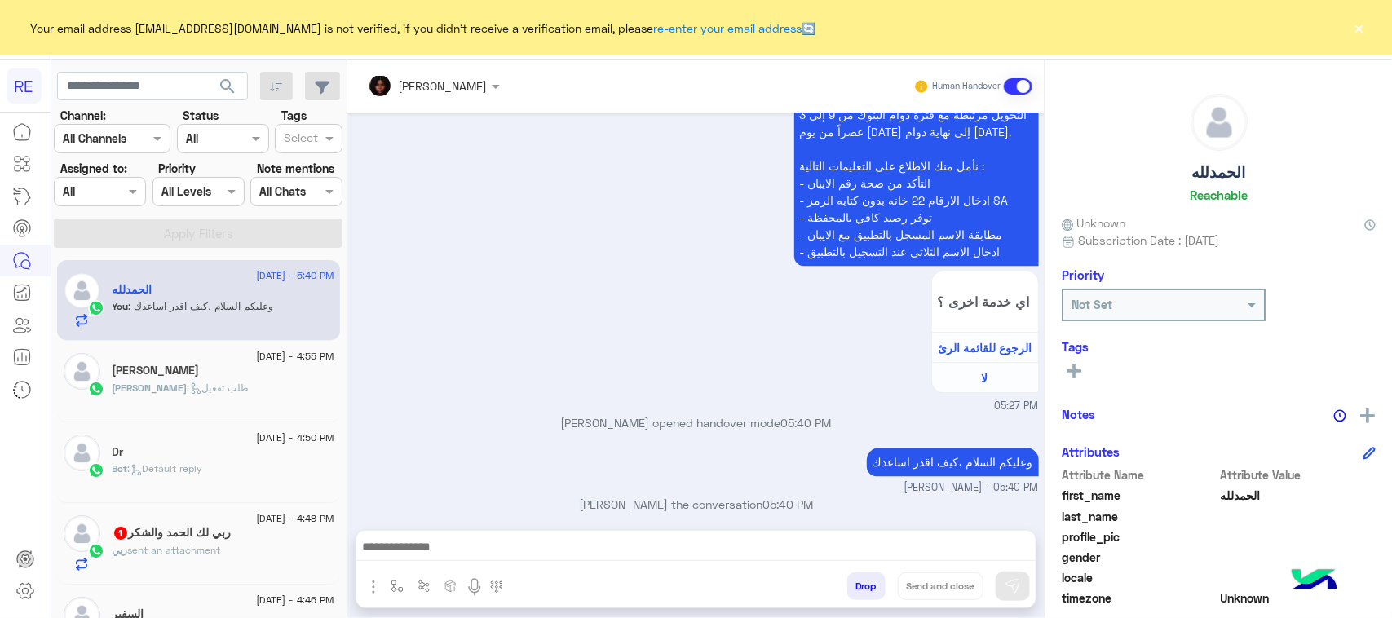
scroll to position [1696, 0]
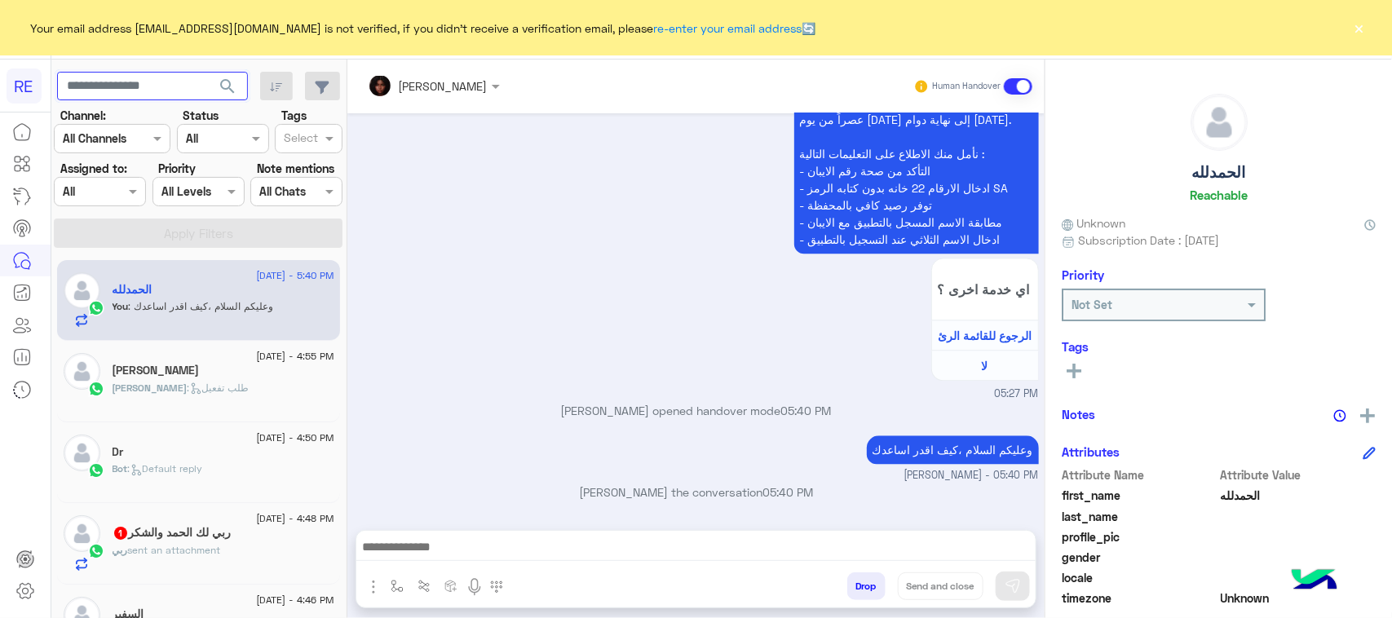
paste input "*********"
click at [218, 74] on button "search" at bounding box center [228, 89] width 40 height 35
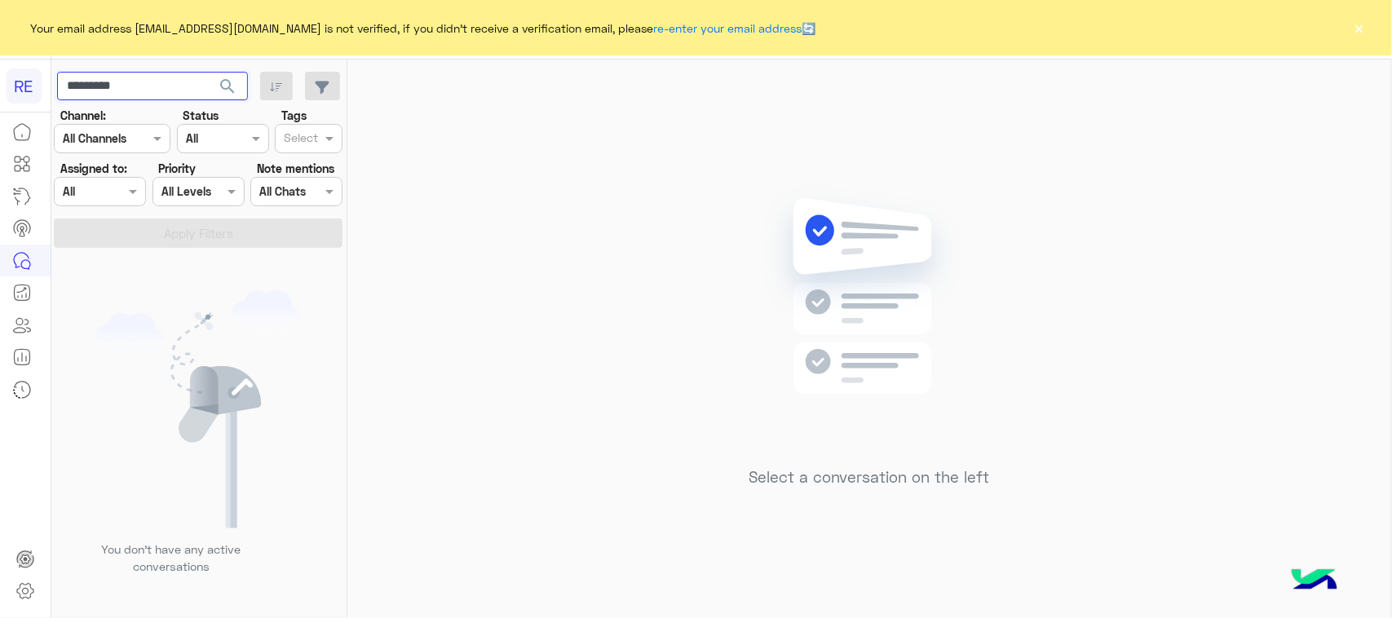
click at [144, 88] on input "*********" at bounding box center [152, 86] width 191 height 29
paste input "text"
click at [237, 92] on button "search" at bounding box center [228, 89] width 40 height 35
click at [204, 88] on input "*********" at bounding box center [152, 86] width 191 height 29
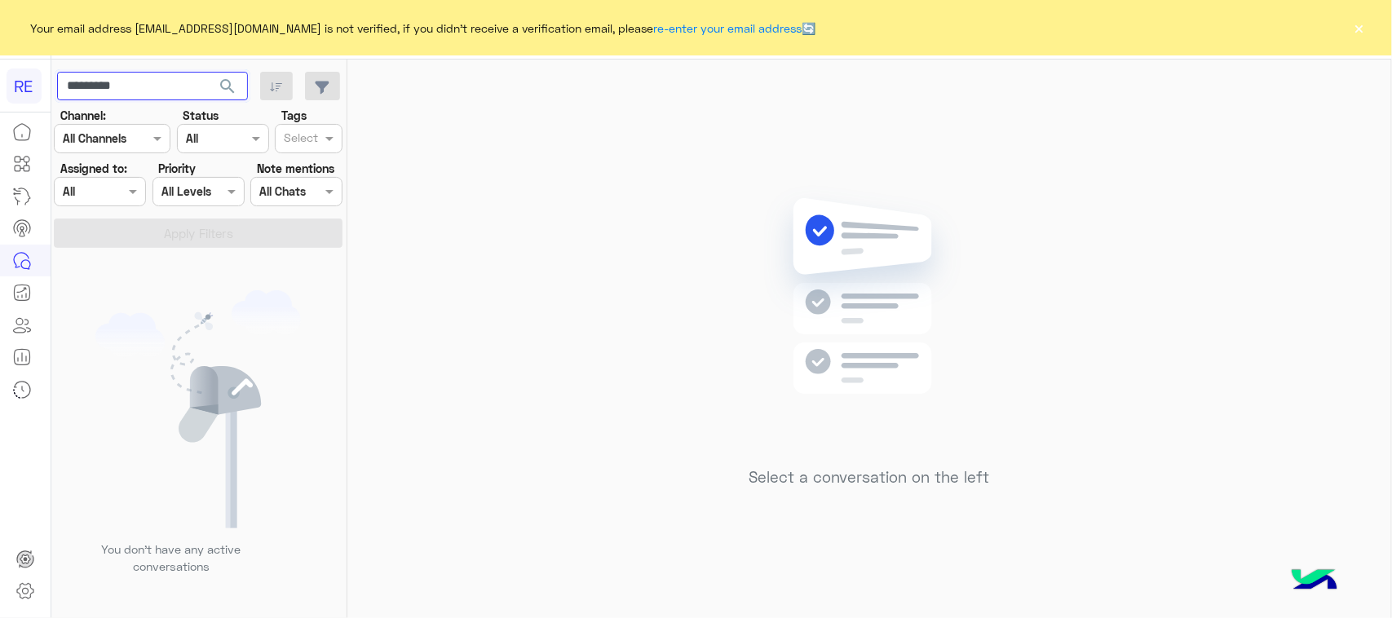
type input "*********"
click at [223, 86] on span "search" at bounding box center [228, 87] width 20 height 20
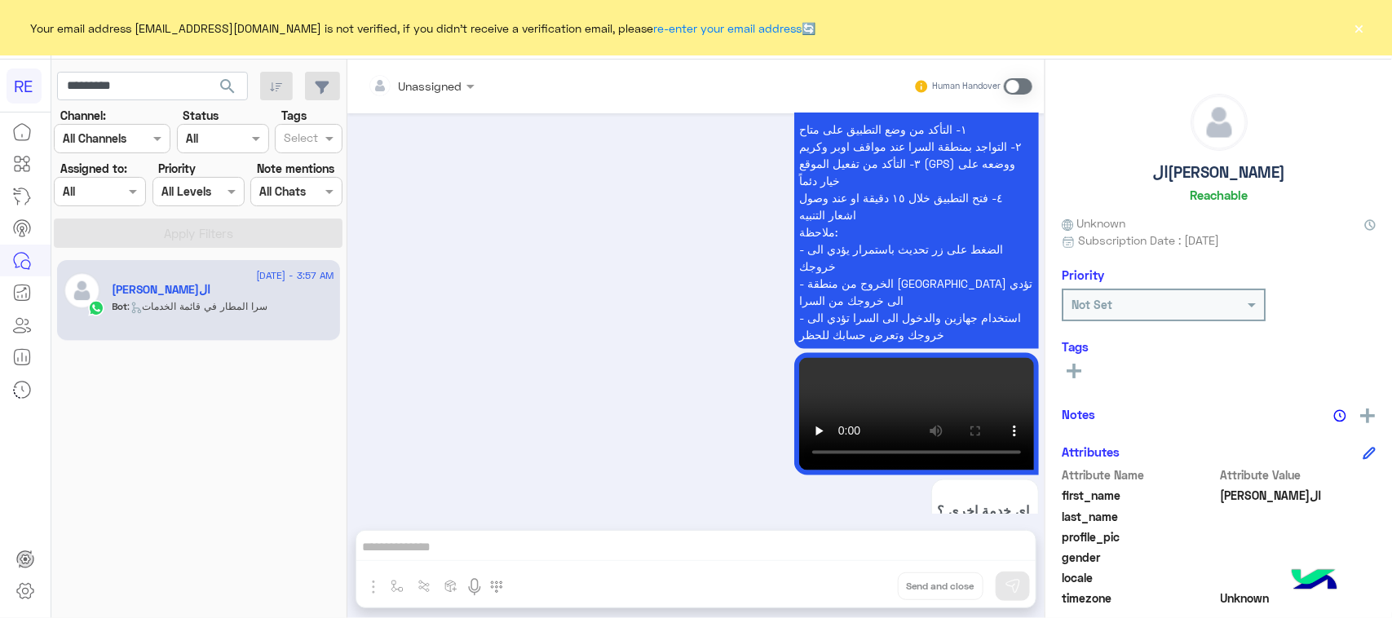
scroll to position [826, 0]
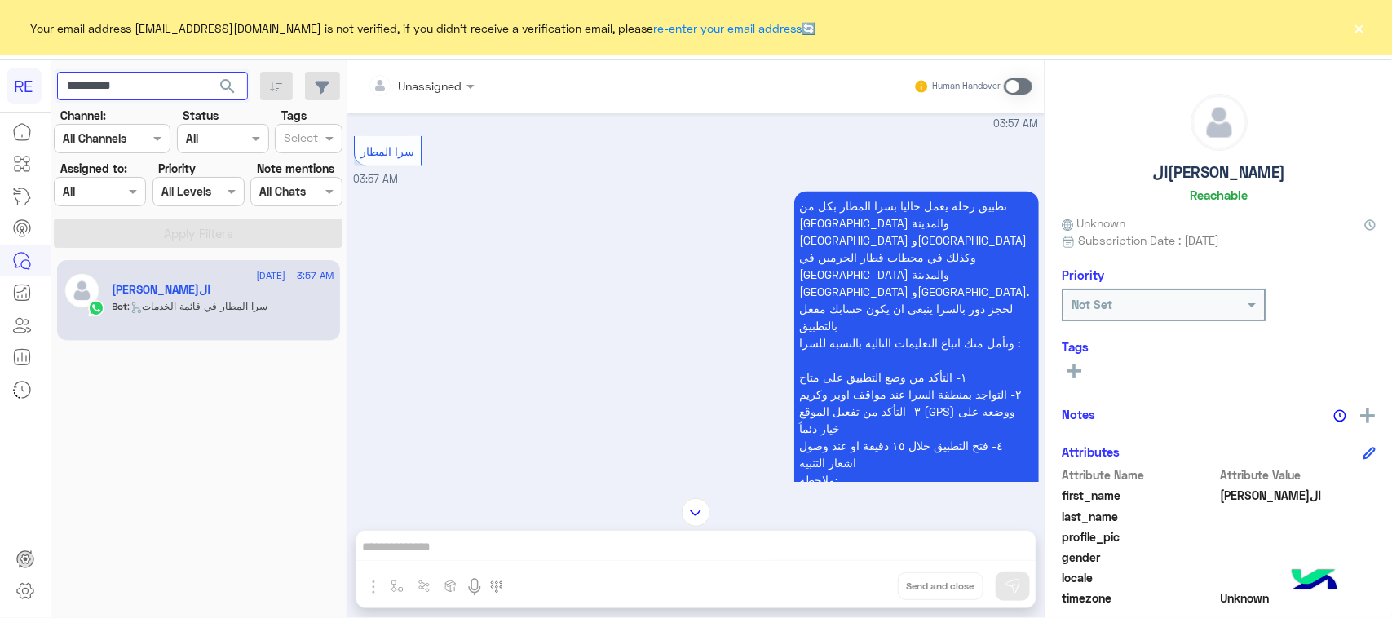
click at [156, 98] on input "*********" at bounding box center [152, 86] width 191 height 29
click at [231, 82] on span "search" at bounding box center [228, 87] width 20 height 20
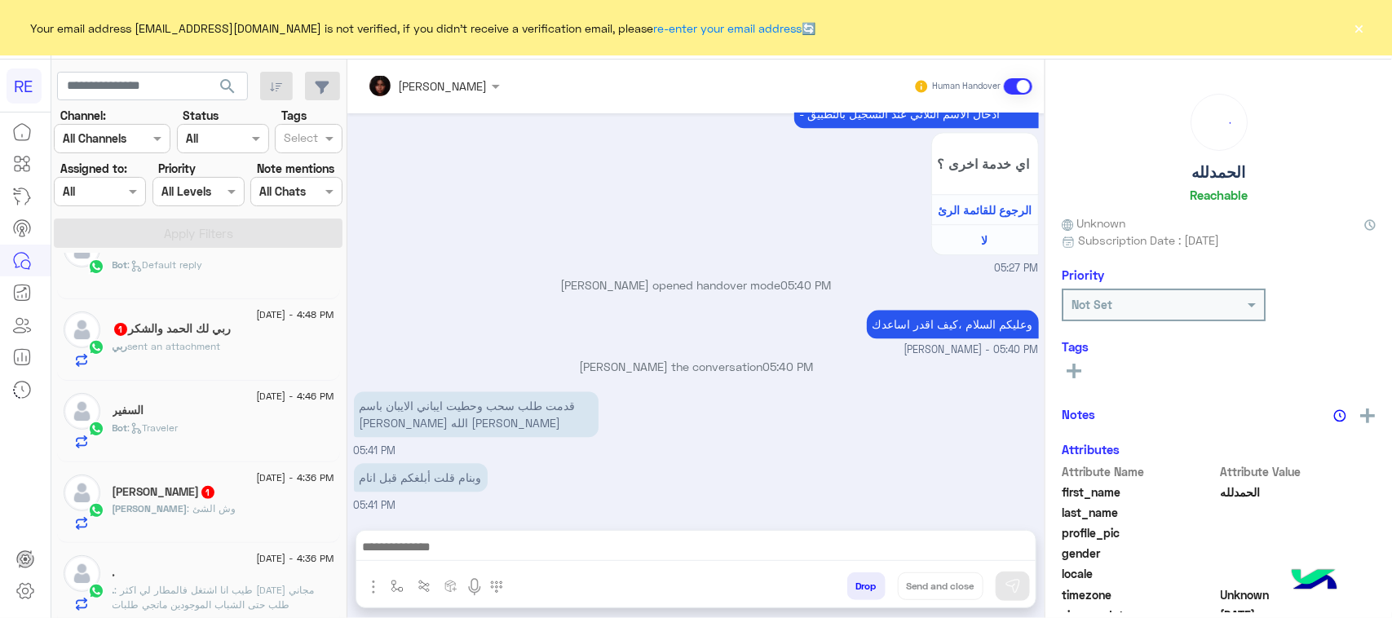
scroll to position [102, 0]
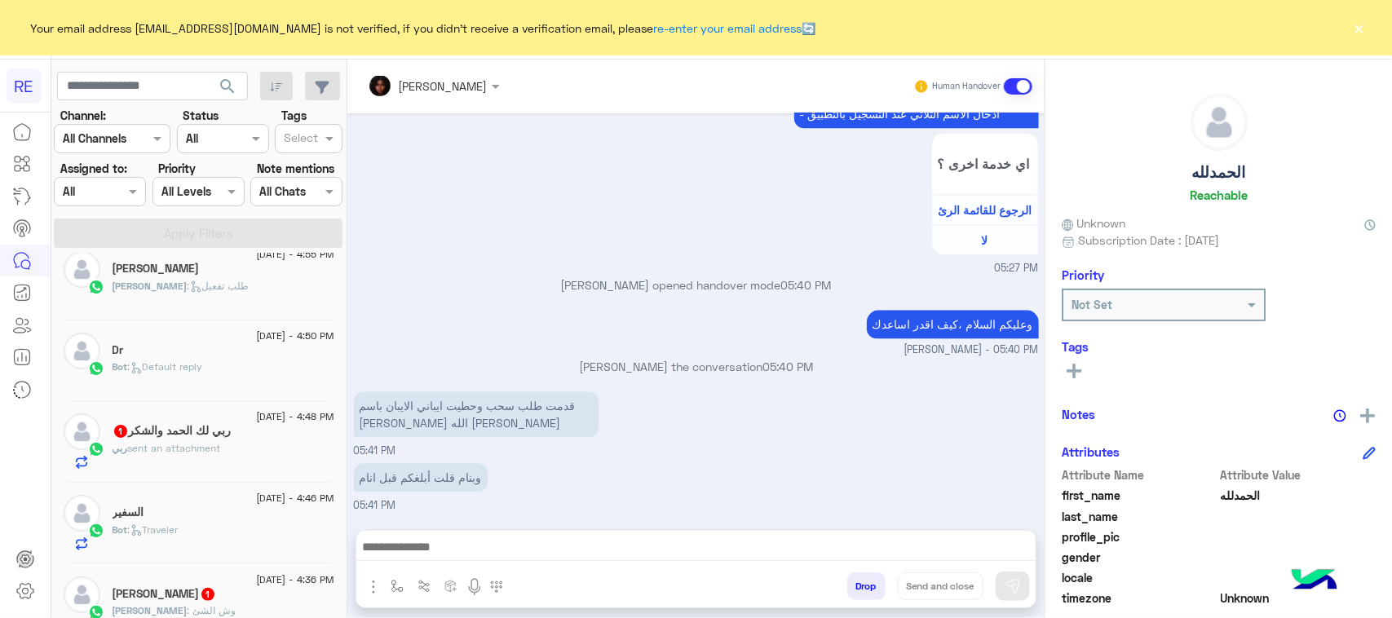
click at [190, 364] on span ": Default reply" at bounding box center [165, 366] width 75 height 12
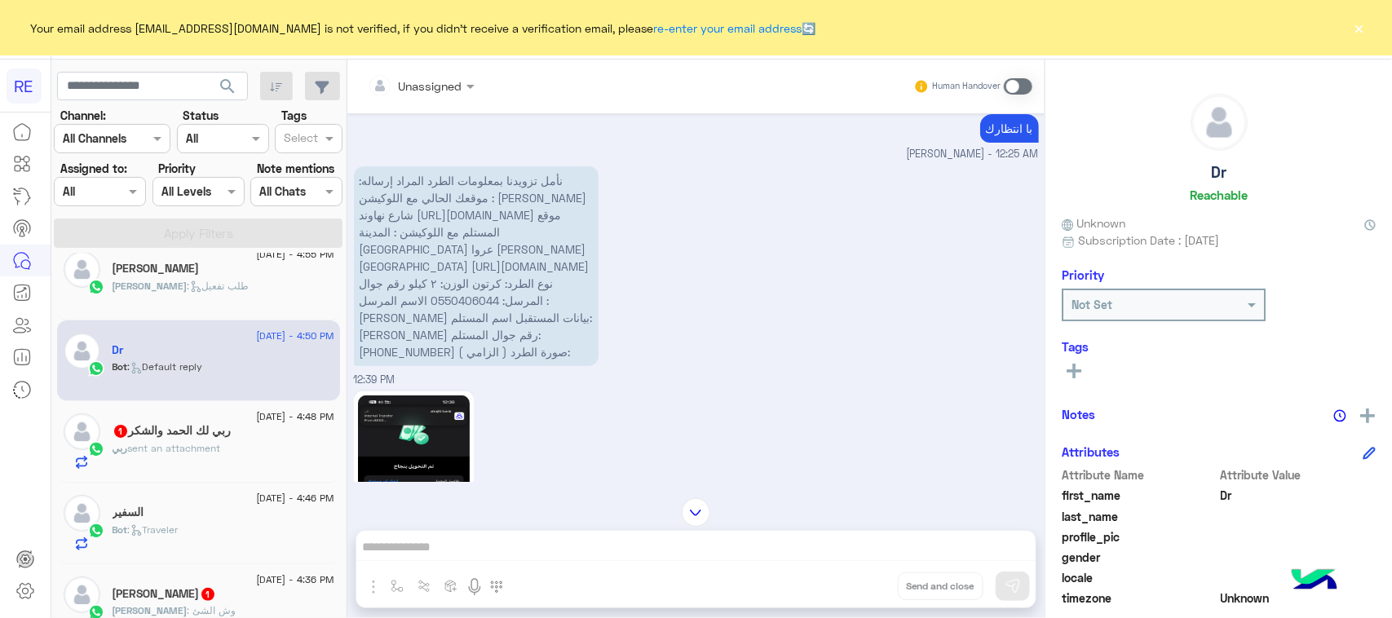
scroll to position [124, 0]
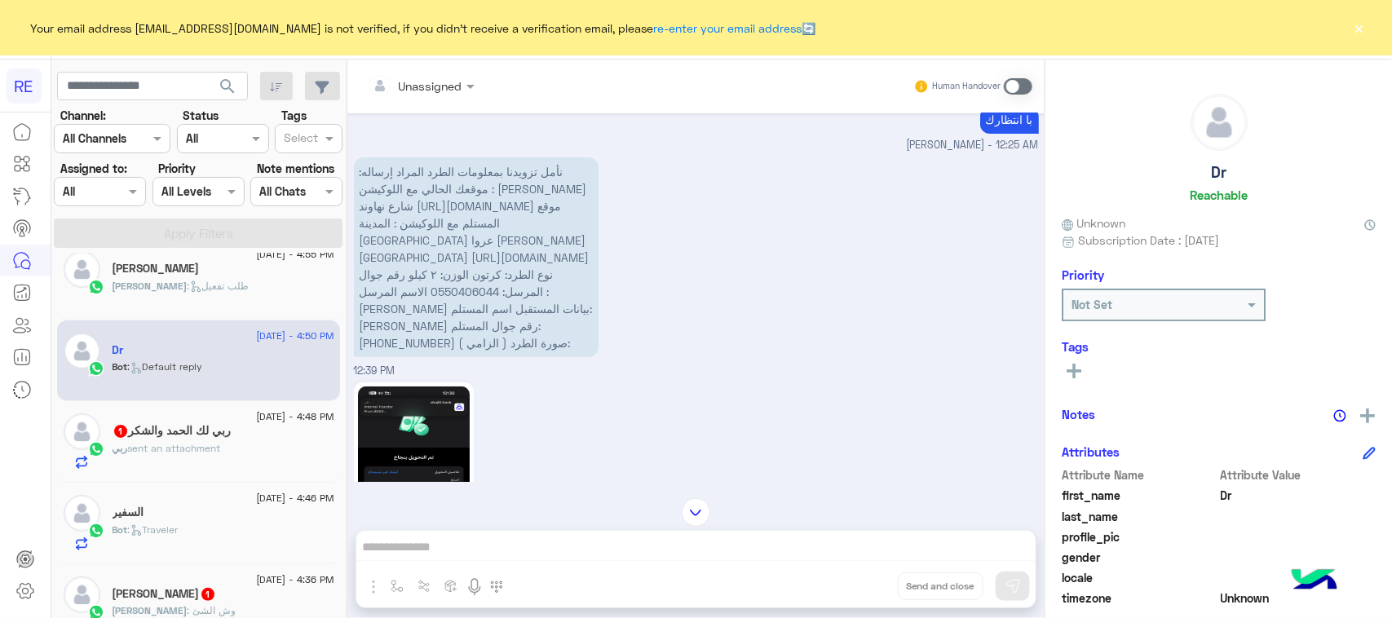
drag, startPoint x: 589, startPoint y: 294, endPoint x: 351, endPoint y: 351, distance: 244.2
click at [351, 351] on div "[DATE] طيب 09:11 PM [DATE] با انتظارك [PERSON_NAME] - 12:25 AM نأمل تزويدنا بمع…" at bounding box center [695, 297] width 697 height 369
copy span "رقم جوال المرسل: 0550406044 الاسم المرسل : [PERSON_NAME] بيانات المستقبل اسم ال…"
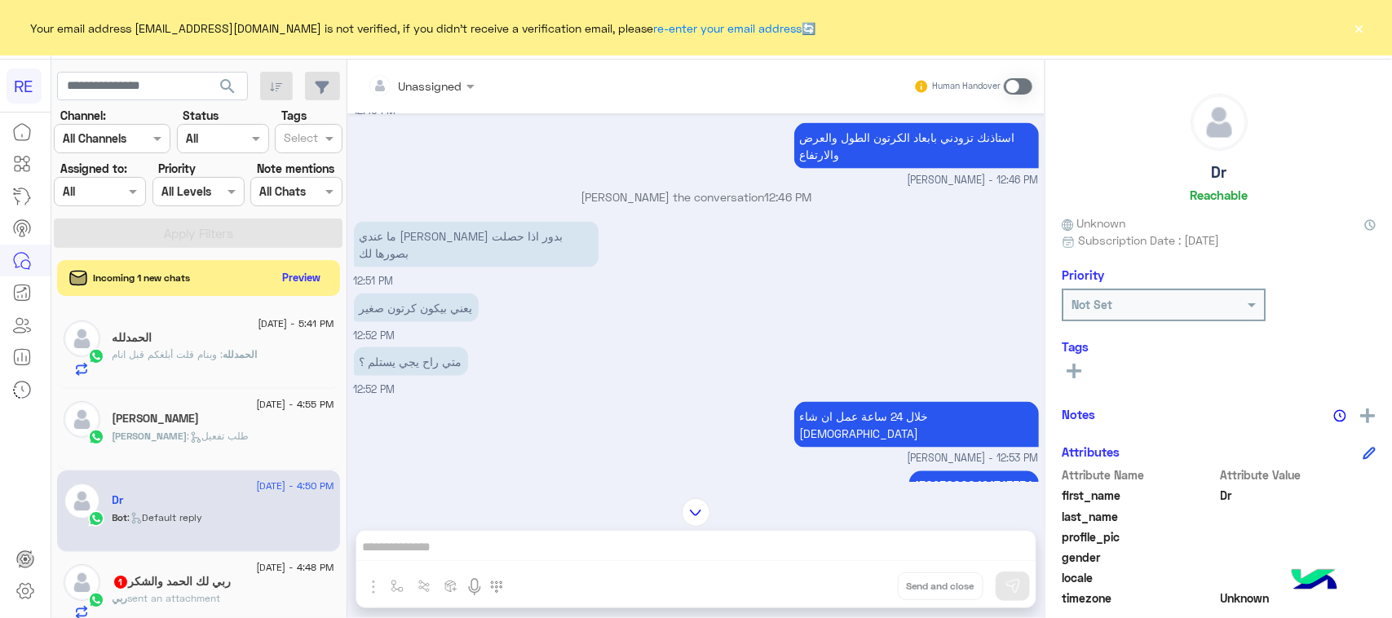
scroll to position [1653, 0]
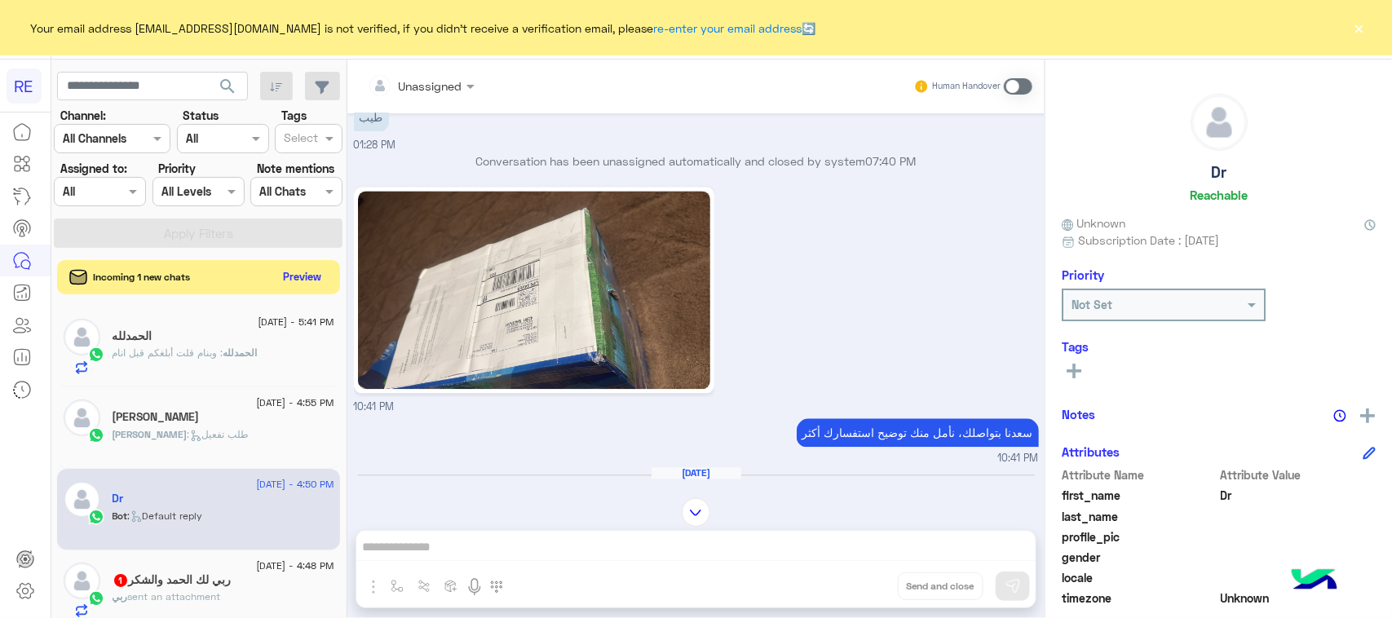
click at [294, 282] on button "Preview" at bounding box center [302, 277] width 51 height 22
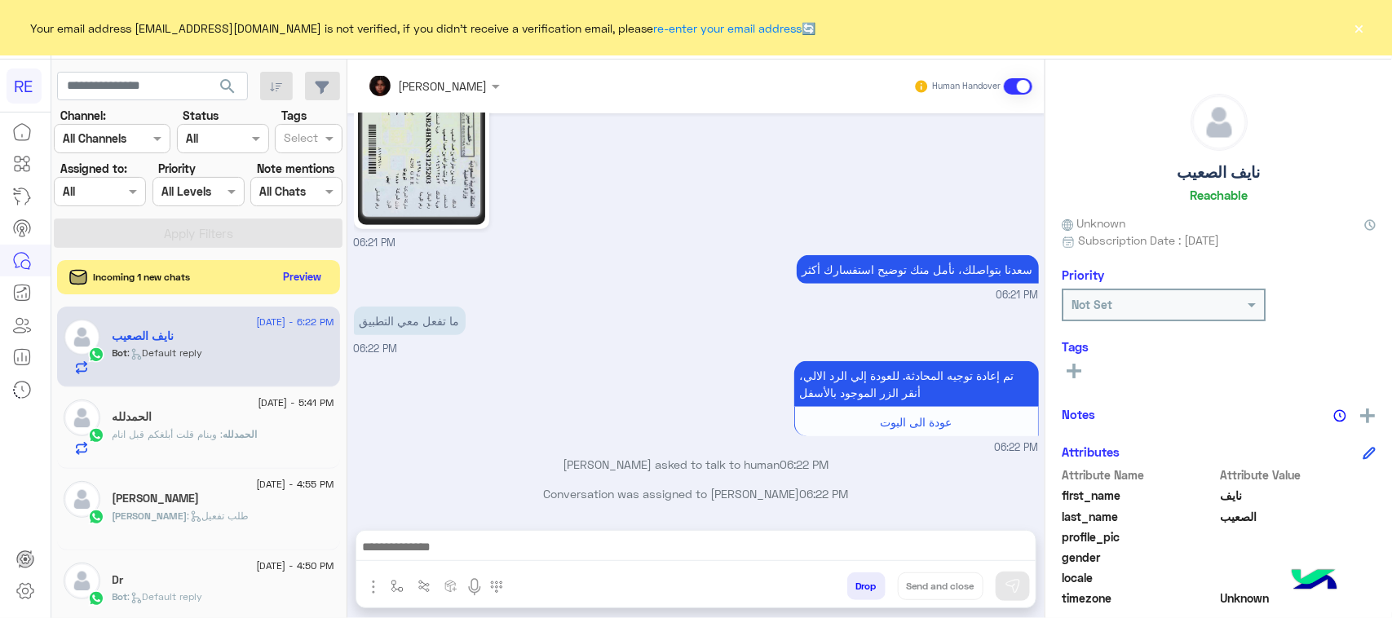
click at [290, 281] on button "Preview" at bounding box center [302, 277] width 51 height 22
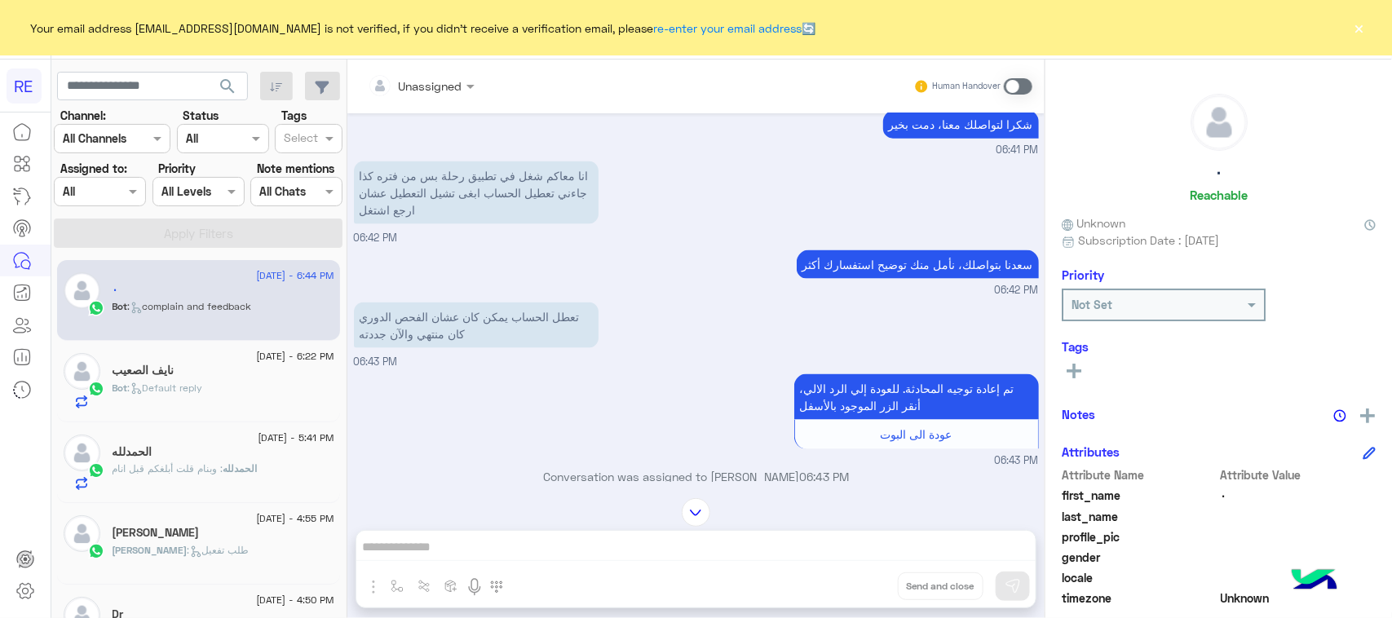
scroll to position [902, 0]
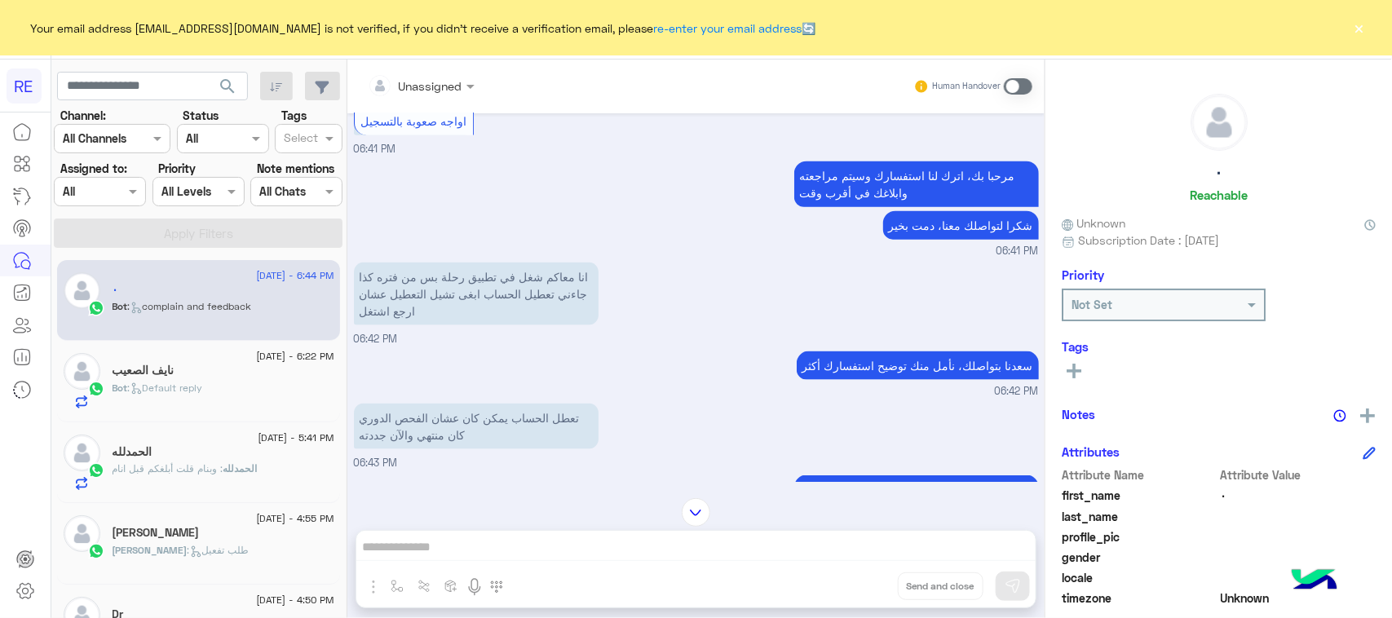
click at [561, 302] on p "انا معاكم شغل في تطبيق رحلة بس من فتره كذا جاءني تعطيل الحساب ابغى تشيل التعطيل…" at bounding box center [476, 294] width 245 height 63
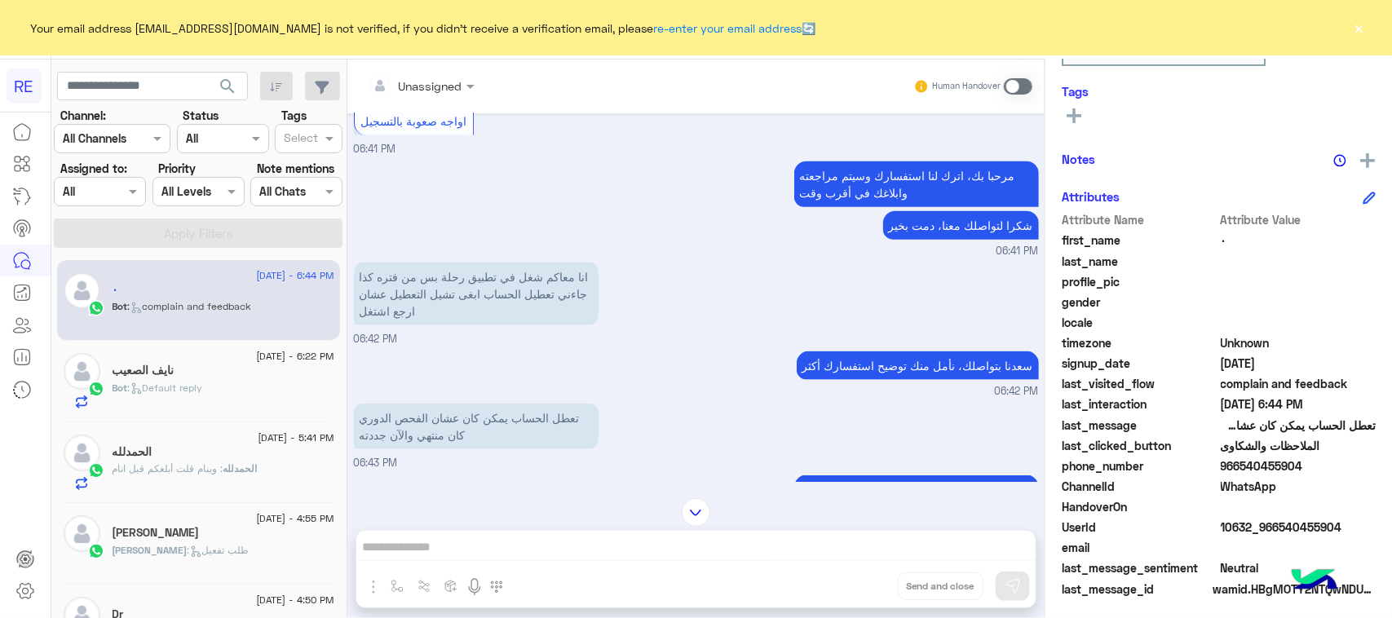
scroll to position [258, 0]
